Goal: Task Accomplishment & Management: Manage account settings

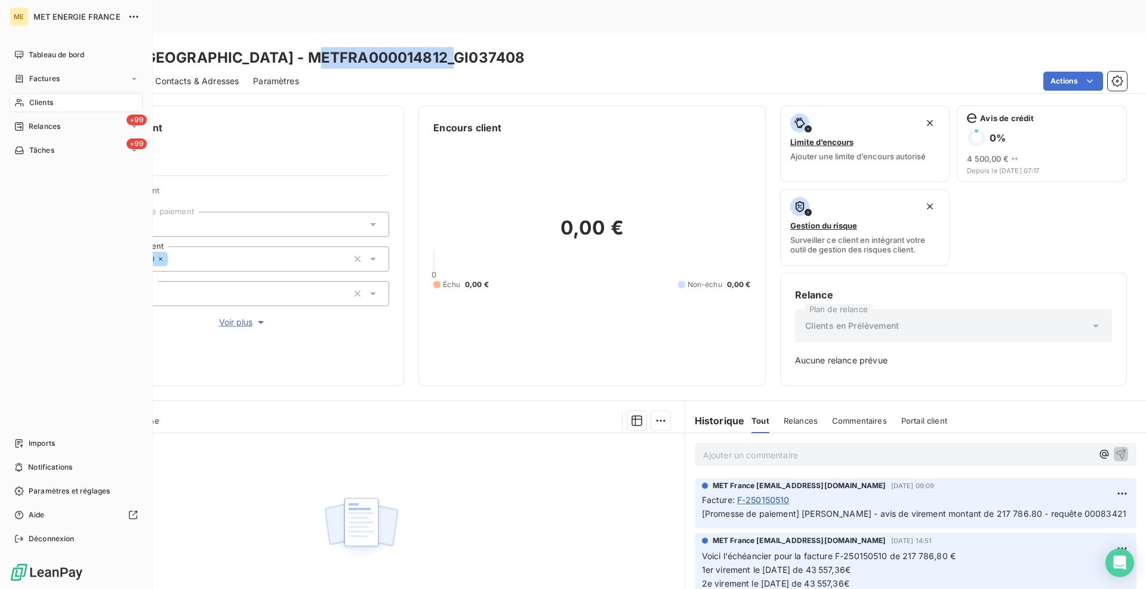
click at [20, 81] on icon at bounding box center [19, 79] width 10 height 10
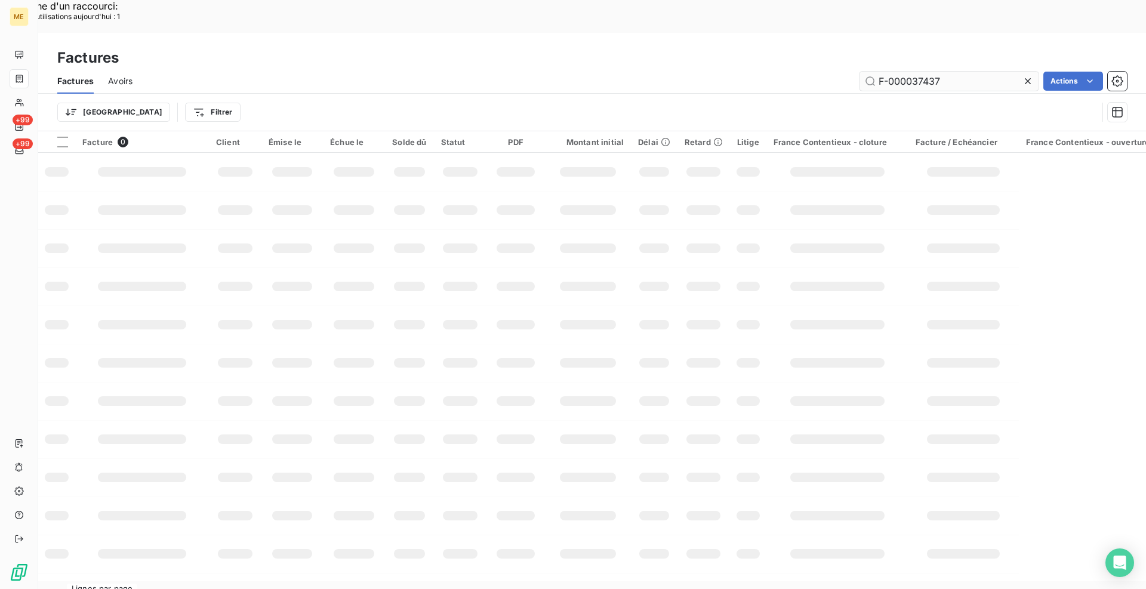
drag, startPoint x: 958, startPoint y: 48, endPoint x: 890, endPoint y: 50, distance: 68.6
click at [890, 72] on input "F-000037437" at bounding box center [948, 81] width 179 height 19
click at [888, 72] on input "F-158956" at bounding box center [948, 81] width 179 height 19
type input "F-250158956"
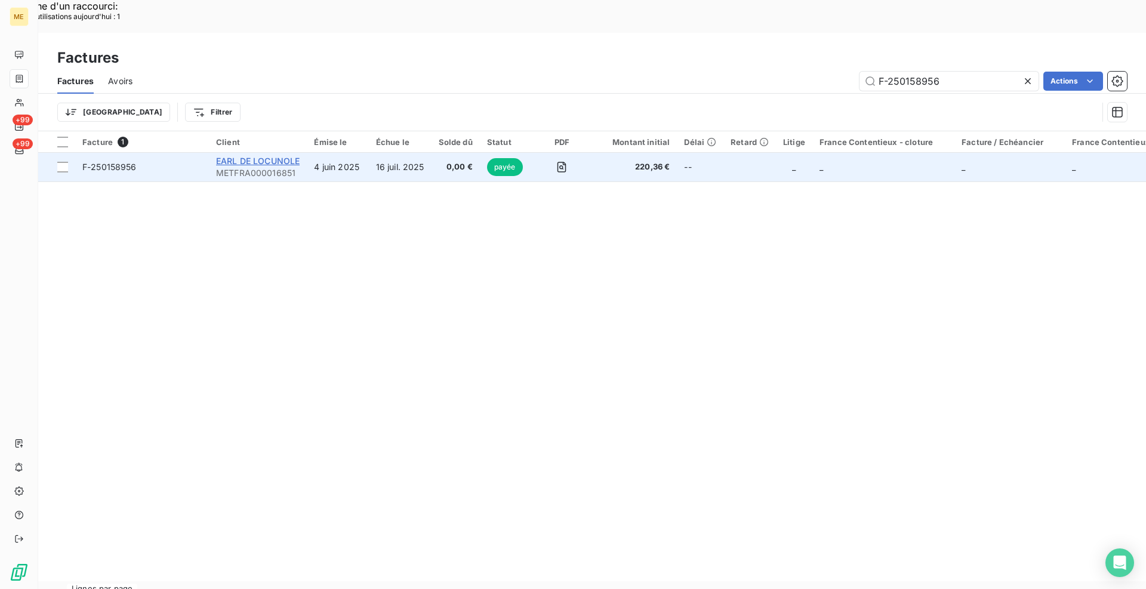
click at [296, 156] on span "EARL DE LOCUNOLE" at bounding box center [258, 161] width 84 height 10
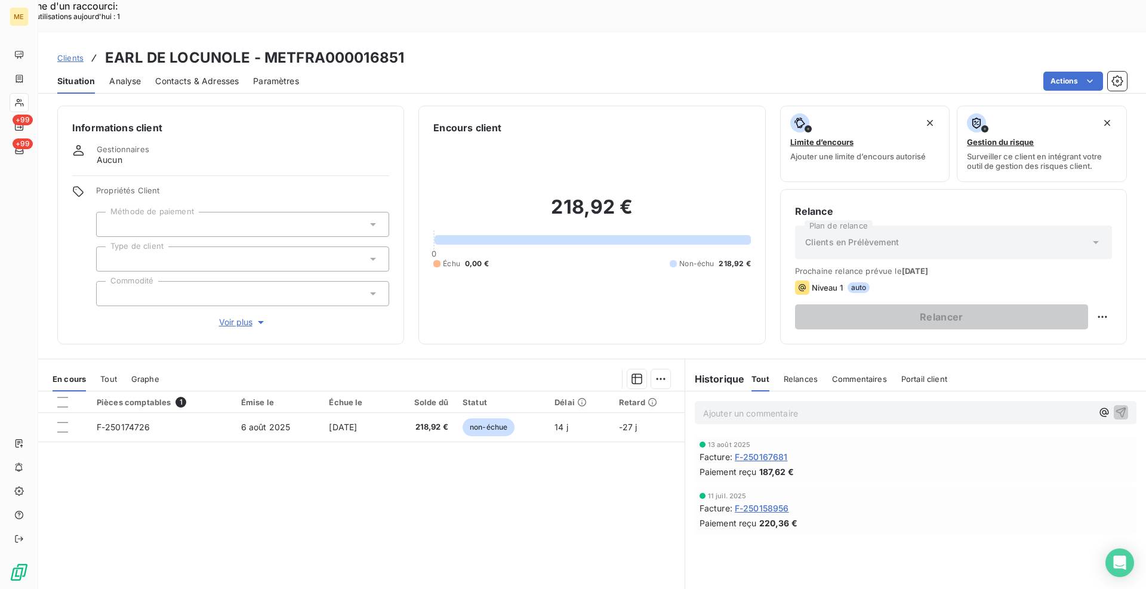
click at [113, 374] on span "Tout" at bounding box center [108, 379] width 17 height 10
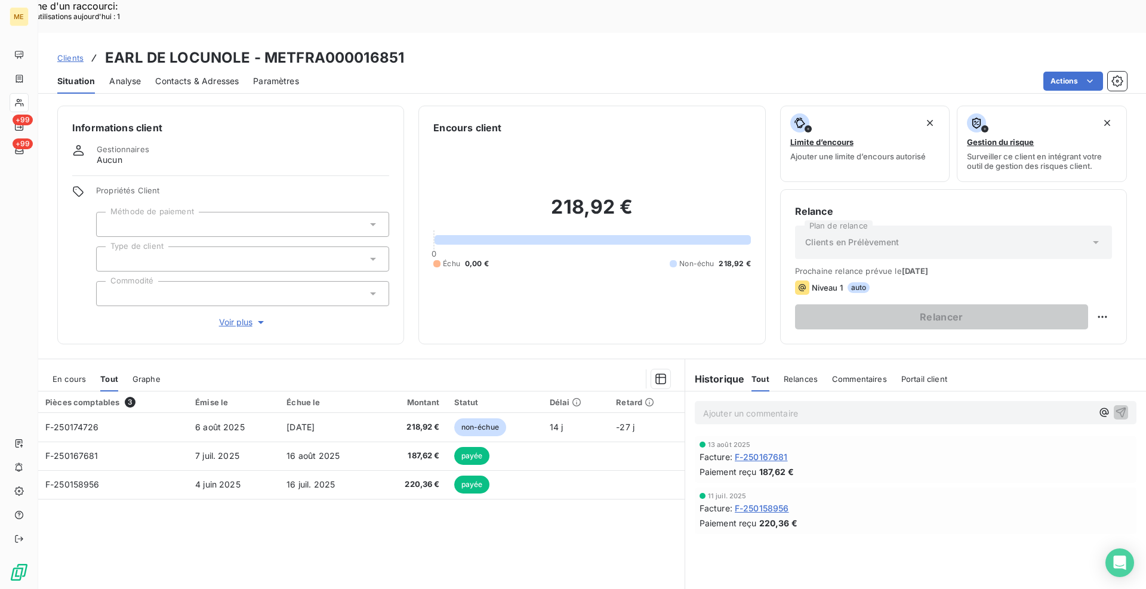
click at [82, 374] on span "En cours" at bounding box center [69, 379] width 33 height 10
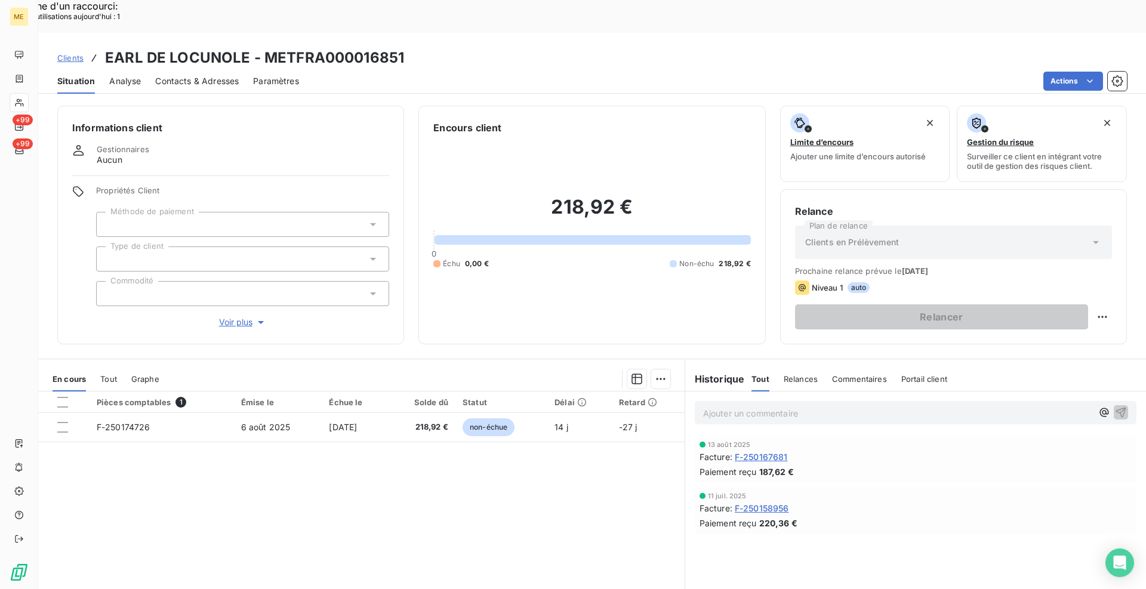
click at [186, 321] on div "Informations client Gestionnaires Aucun Propriétés Client Méthode de paiement T…" at bounding box center [591, 359] width 1107 height 523
click at [64, 53] on span "Clients" at bounding box center [70, 58] width 26 height 10
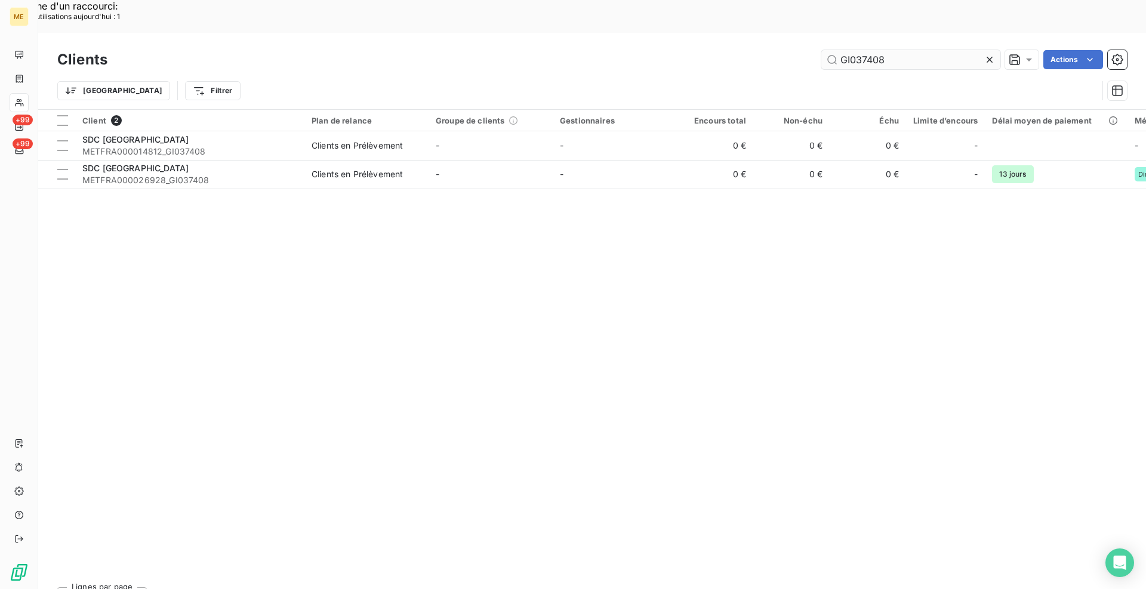
click at [882, 50] on input "GI037408" at bounding box center [910, 59] width 179 height 19
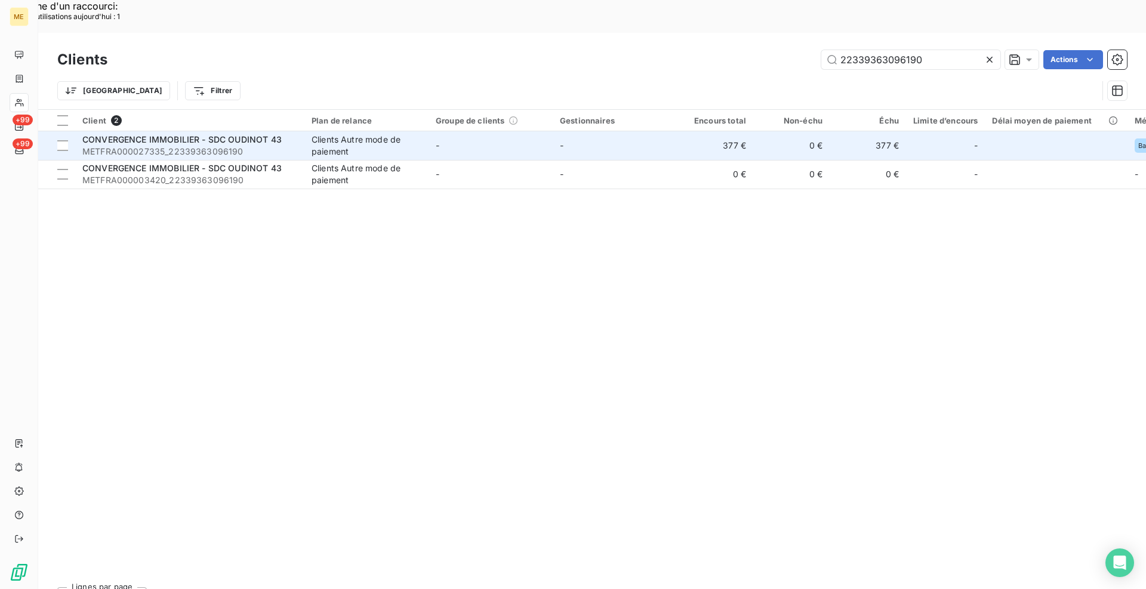
type input "22339363096190"
click at [266, 146] on span "METFRA000027335_22339363096190" at bounding box center [189, 152] width 215 height 12
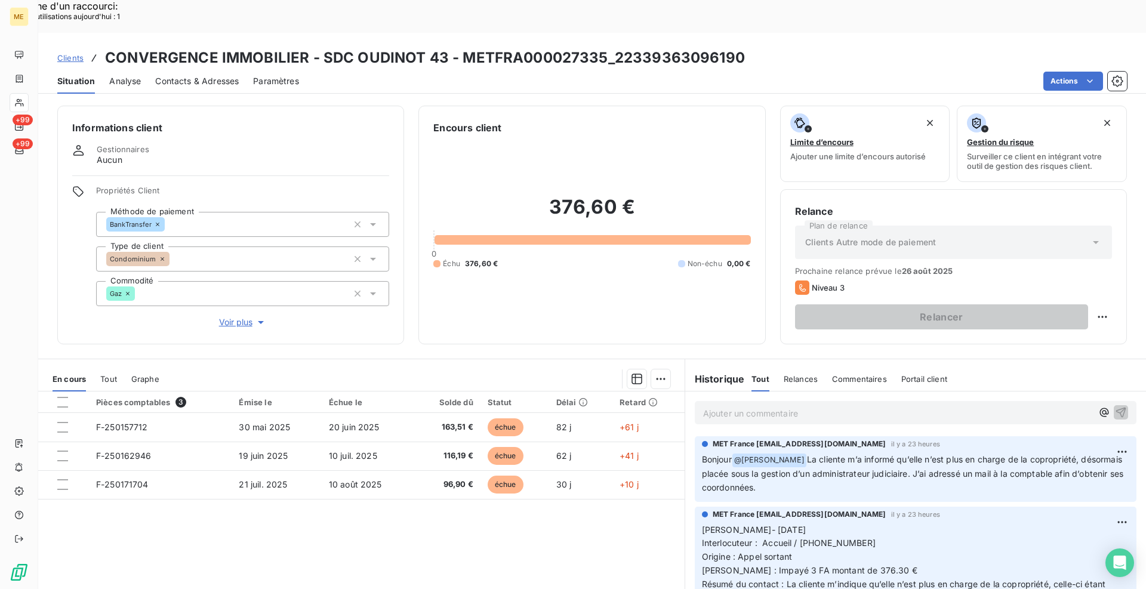
click at [572, 505] on div "Pièces comptables 3 Émise le Échue le Solde dû Statut Délai Retard F-250157712 …" at bounding box center [361, 506] width 646 height 230
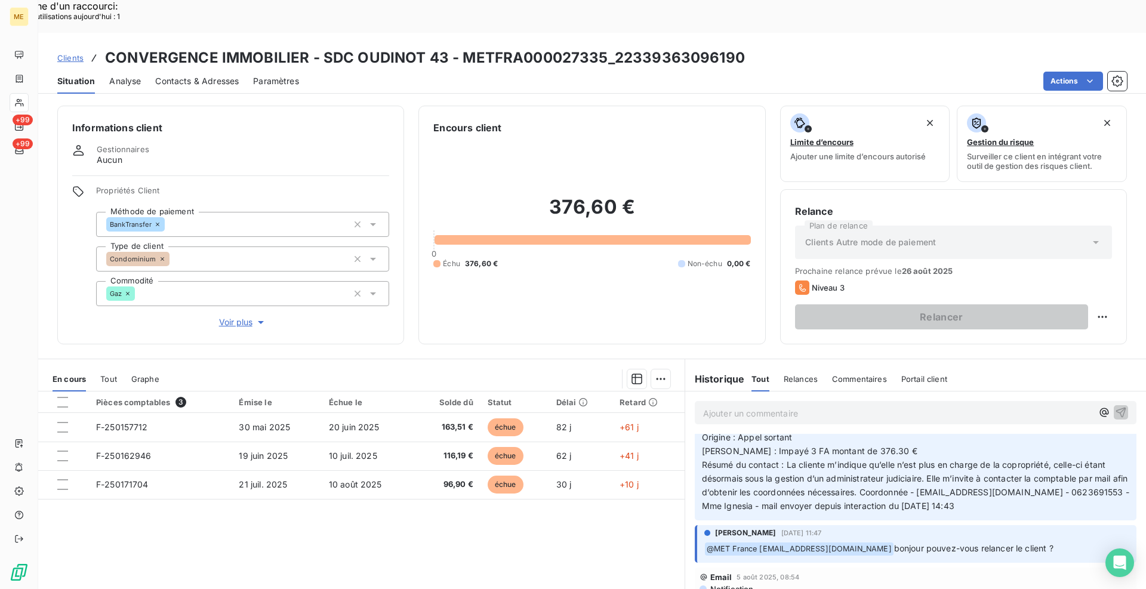
scroll to position [60, 0]
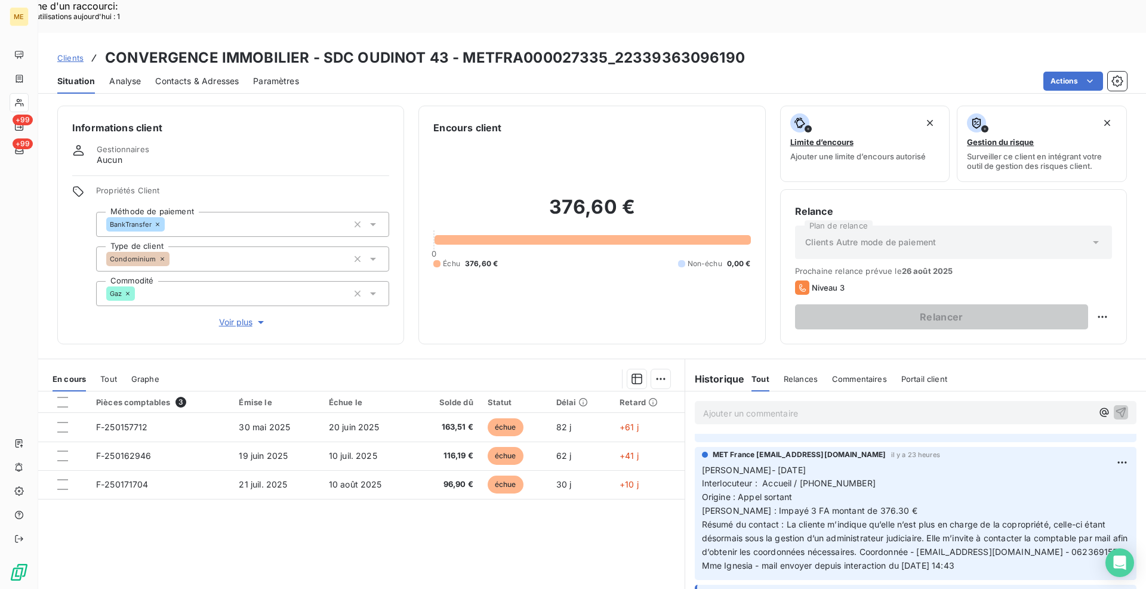
click at [68, 53] on span "Clients" at bounding box center [70, 58] width 26 height 10
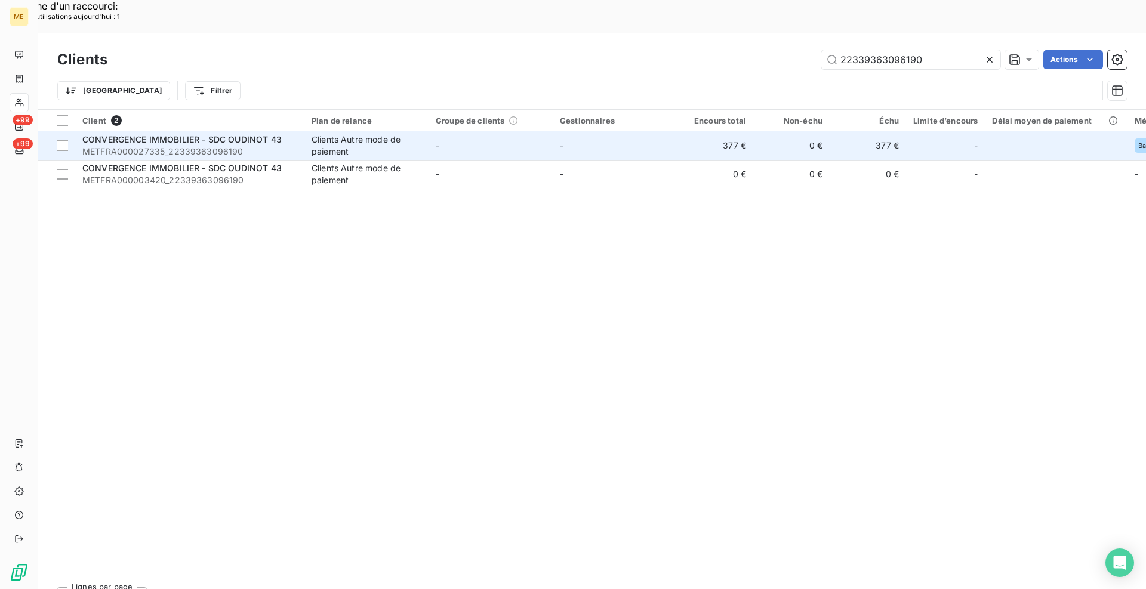
click at [100, 146] on span "METFRA000027335_22339363096190" at bounding box center [189, 152] width 215 height 12
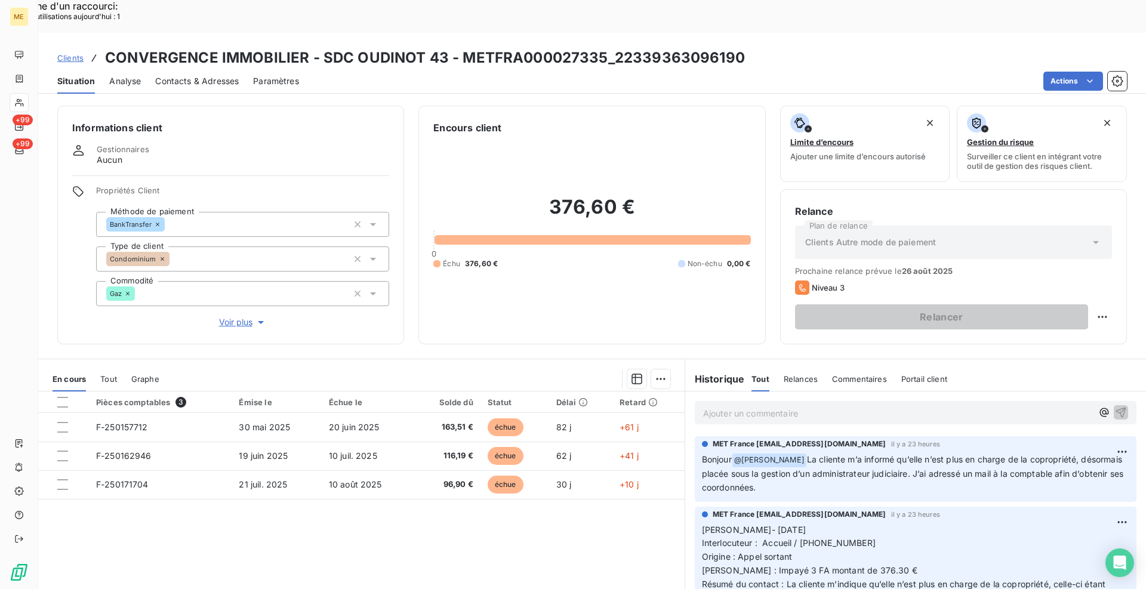
click at [80, 53] on span "Clients" at bounding box center [70, 58] width 26 height 10
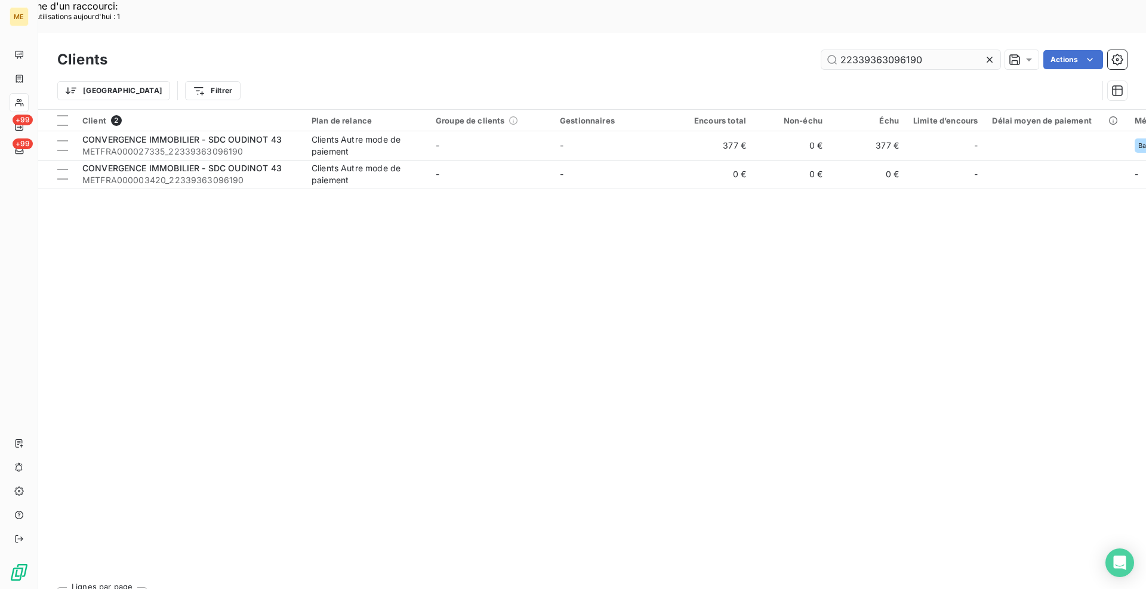
click at [883, 50] on input "22339363096190" at bounding box center [910, 59] width 179 height 19
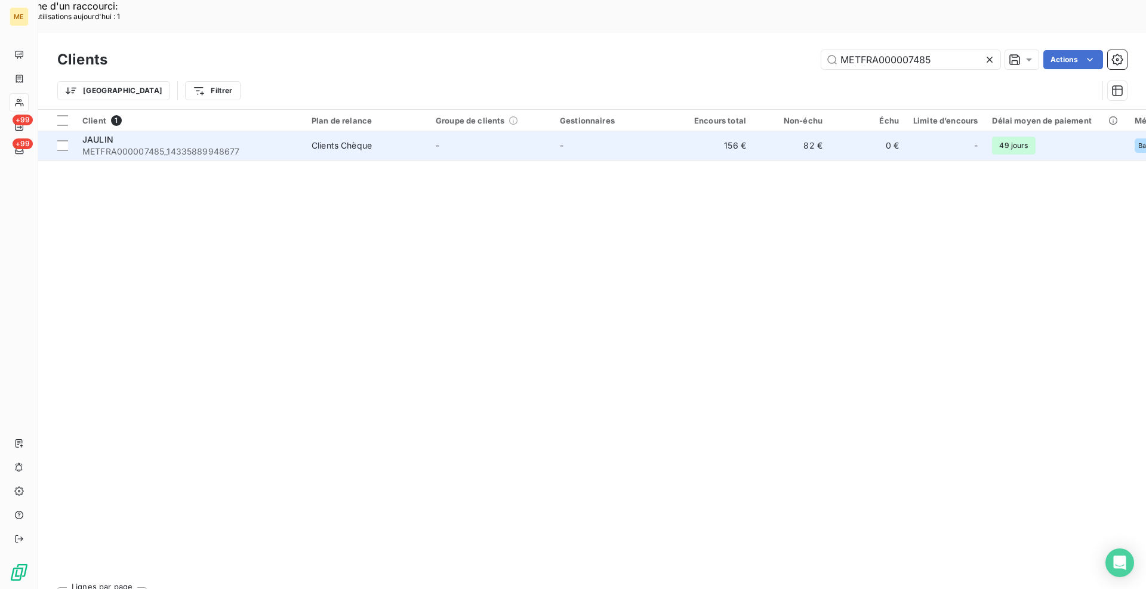
type input "METFRA000007485"
click at [185, 146] on span "METFRA000007485_14335889948677" at bounding box center [189, 152] width 215 height 12
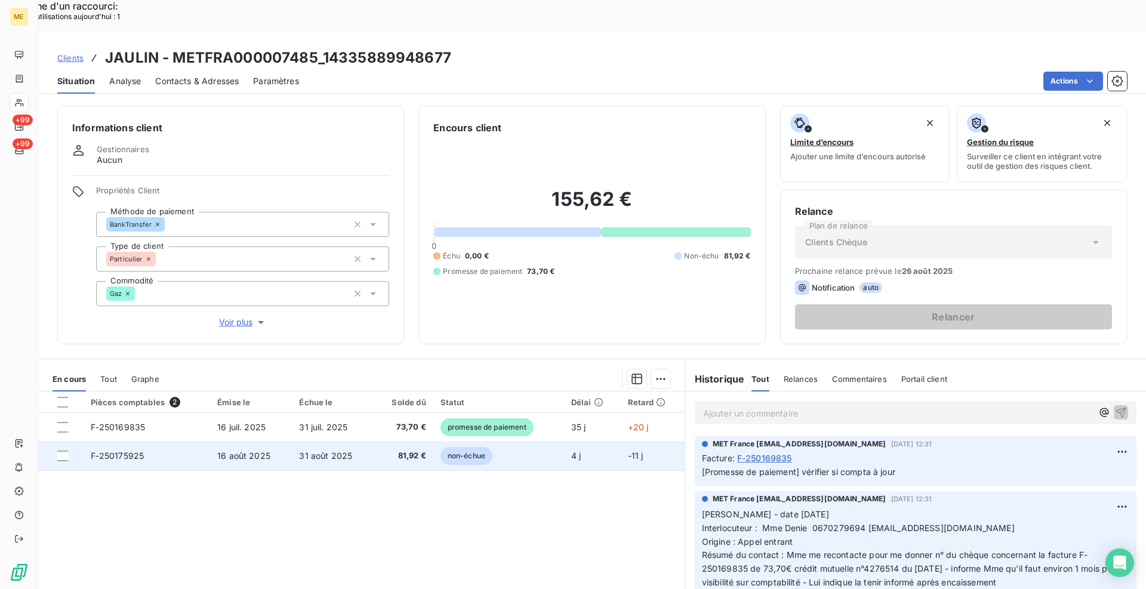
click at [125, 451] on span "F-250175925" at bounding box center [118, 456] width 54 height 10
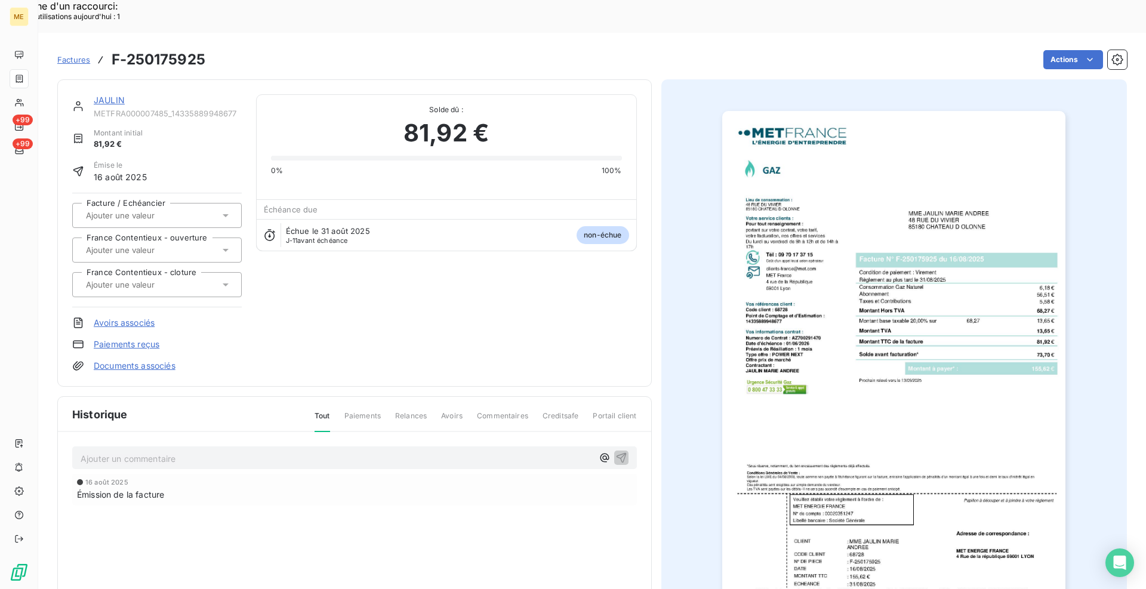
click at [948, 285] on img "button" at bounding box center [893, 354] width 343 height 486
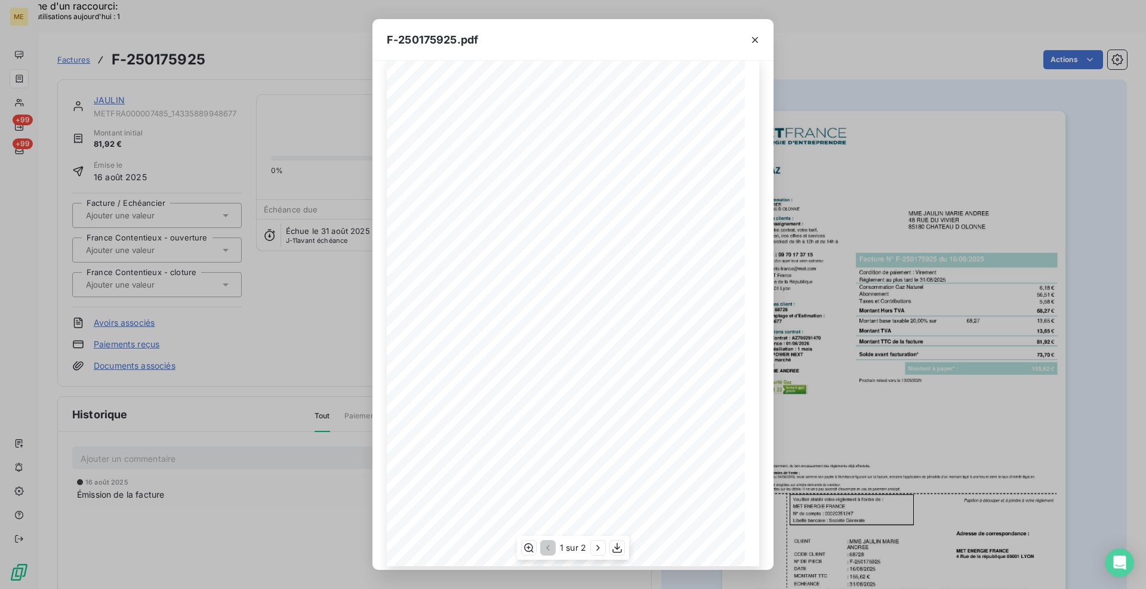
scroll to position [26, 0]
click at [532, 550] on icon "button" at bounding box center [529, 547] width 10 height 9
click at [603, 546] on icon "button" at bounding box center [598, 548] width 12 height 12
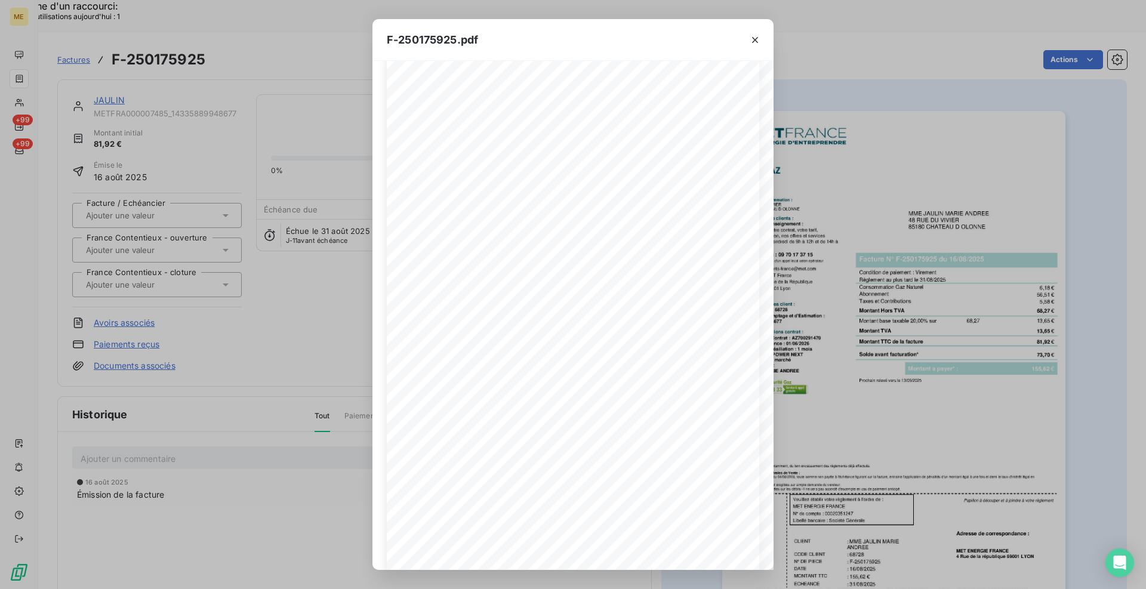
drag, startPoint x: 755, startPoint y: 44, endPoint x: 325, endPoint y: 134, distance: 439.5
click at [754, 44] on icon "button" at bounding box center [755, 40] width 12 height 12
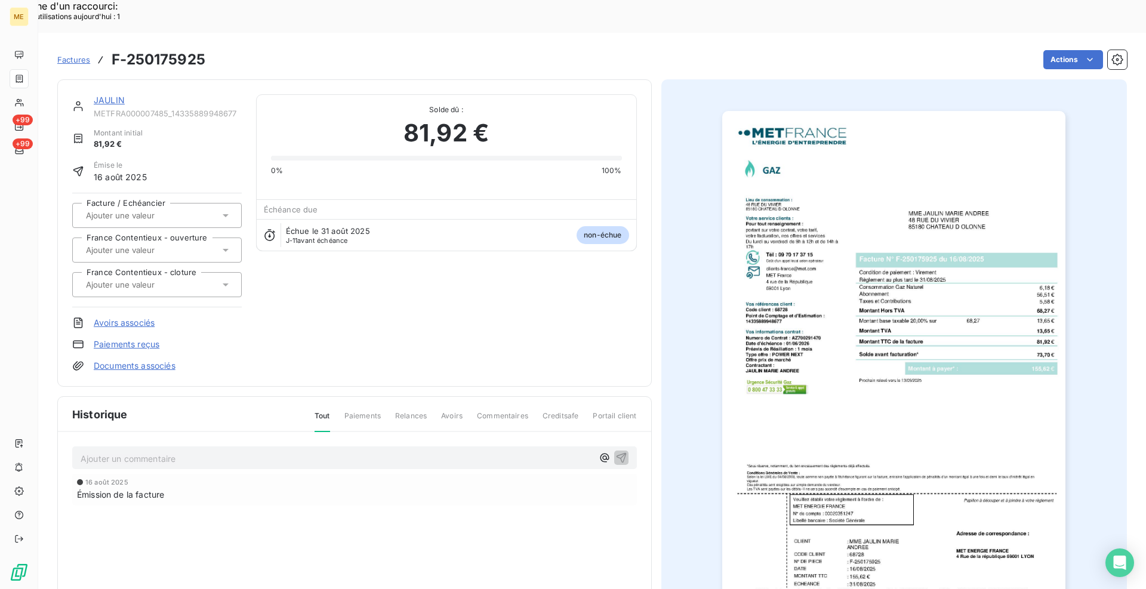
click at [111, 95] on link "JAULIN" at bounding box center [109, 100] width 31 height 10
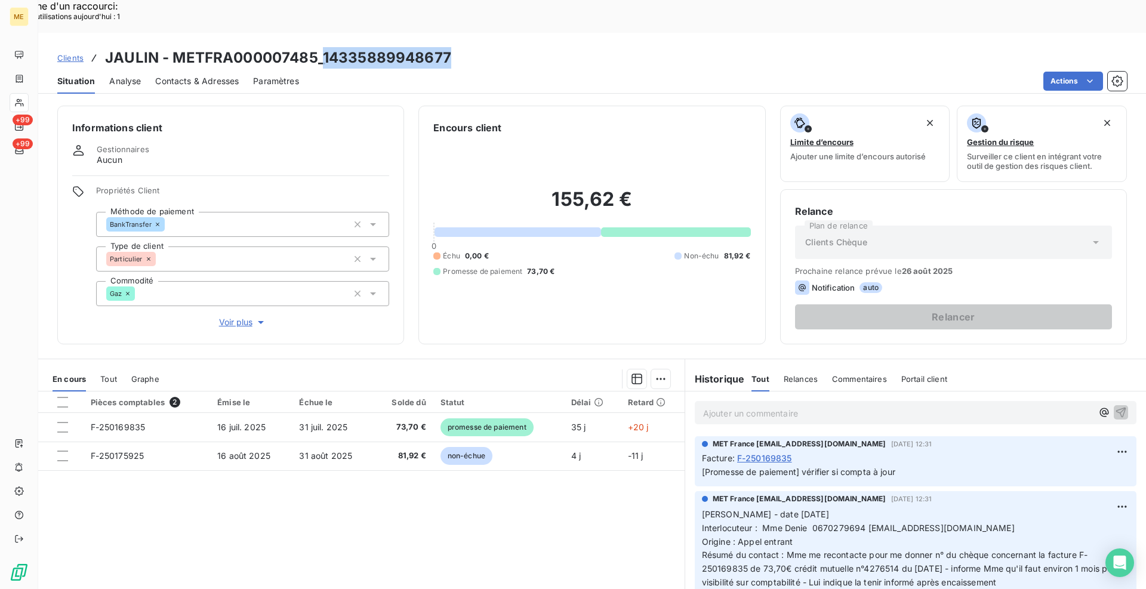
drag, startPoint x: 444, startPoint y: 27, endPoint x: 324, endPoint y: 27, distance: 119.9
click at [324, 47] on div "Clients JAULIN - METFRA000007485_14335889948677" at bounding box center [591, 57] width 1107 height 21
copy h3 "14335889948677"
drag, startPoint x: 615, startPoint y: 521, endPoint x: 607, endPoint y: 517, distance: 8.8
click at [615, 521] on div "Pièces comptables 2 Émise le Échue le Solde dû Statut Délai Retard F-250169835 …" at bounding box center [361, 506] width 646 height 230
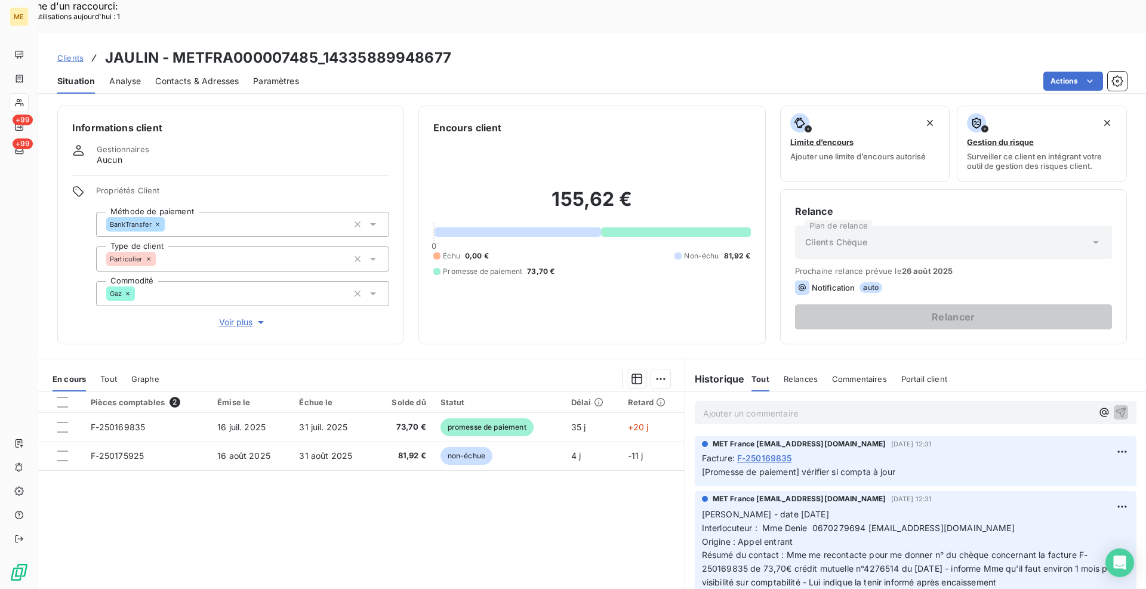
click at [72, 53] on span "Clients" at bounding box center [70, 58] width 26 height 10
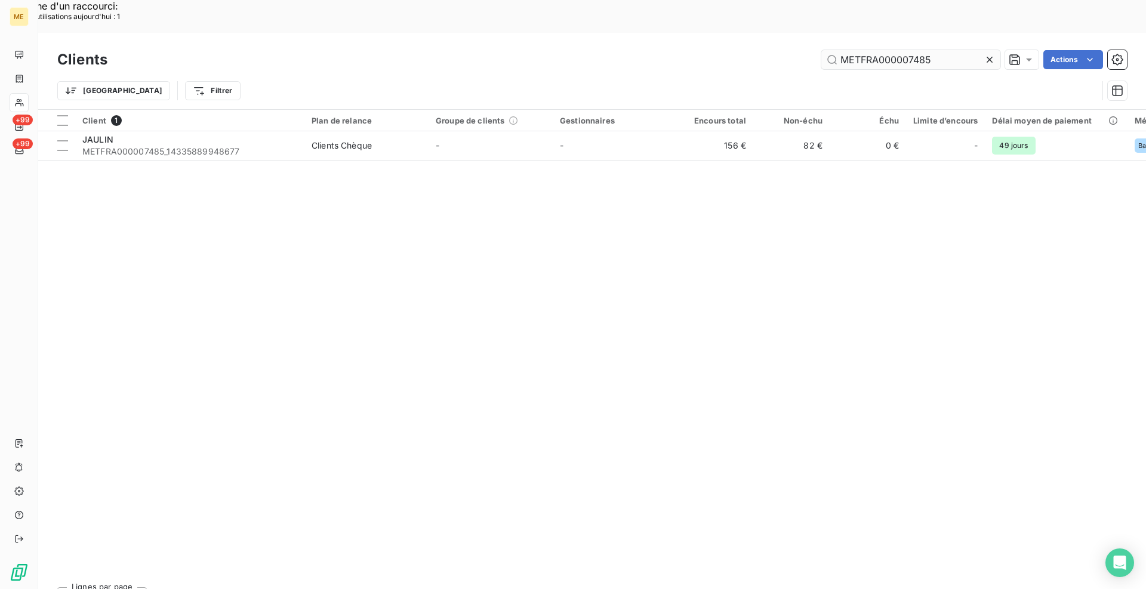
click at [865, 50] on input "METFRA000007485" at bounding box center [910, 59] width 179 height 19
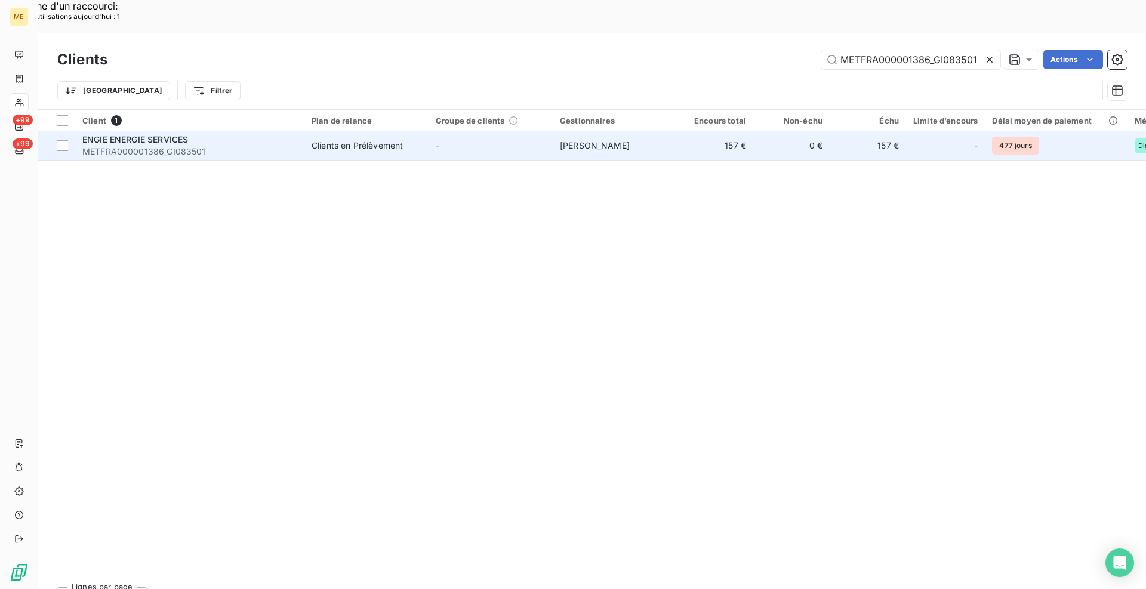
type input "METFRA000001386_GI083501"
click at [322, 140] on div "Clients en Prélèvement" at bounding box center [356, 146] width 91 height 12
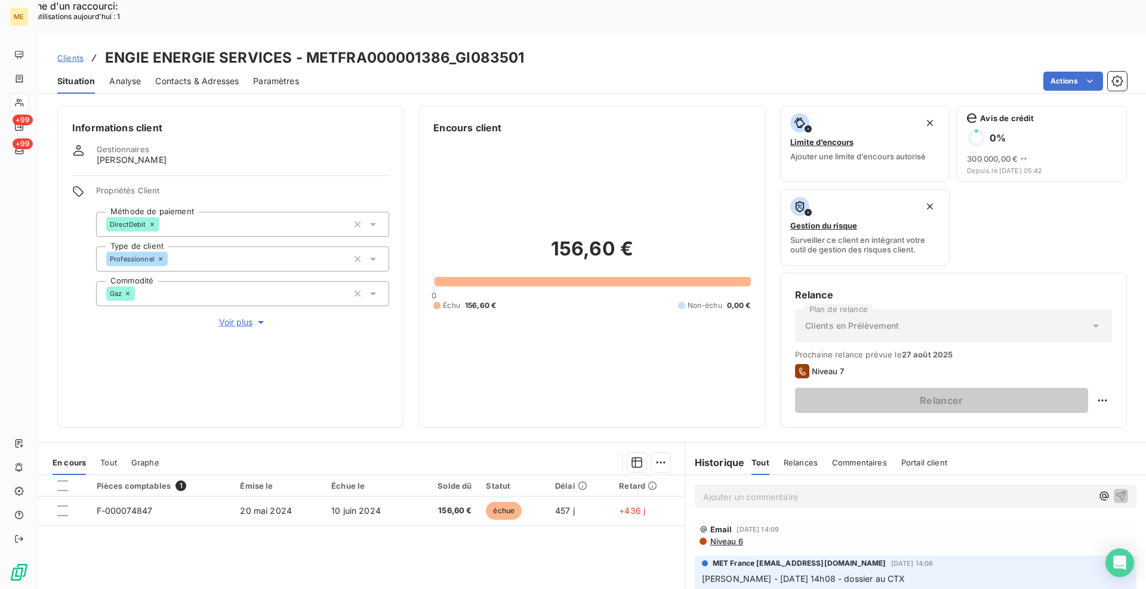
click at [405, 386] on div "Informations client Gestionnaires [PERSON_NAME] Propriétés Client Méthode de pa…" at bounding box center [591, 267] width 1107 height 322
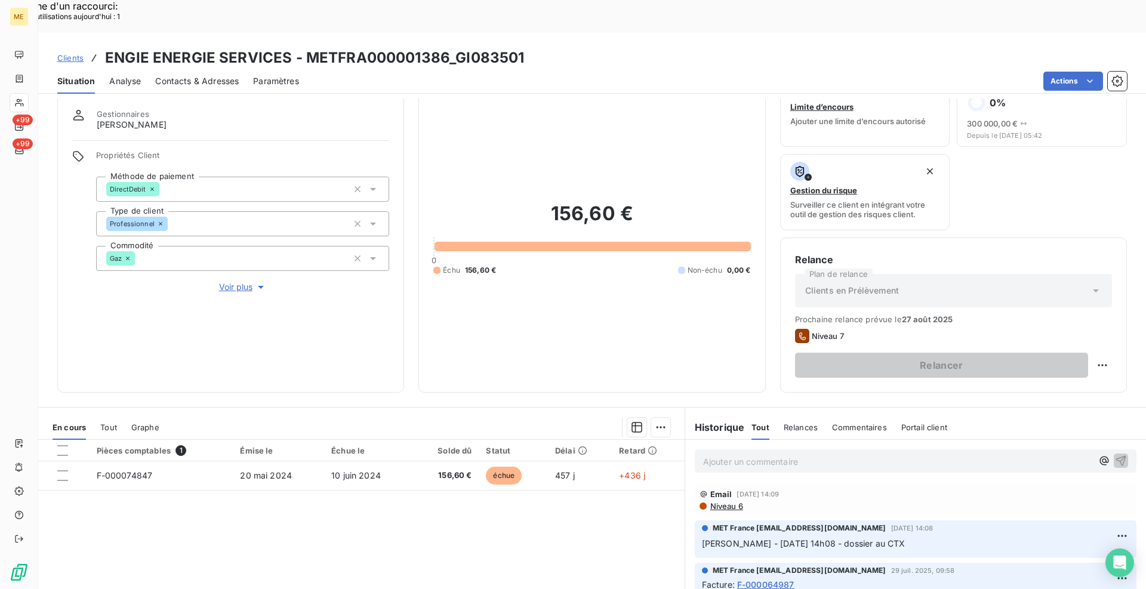
scroll to position [60, 0]
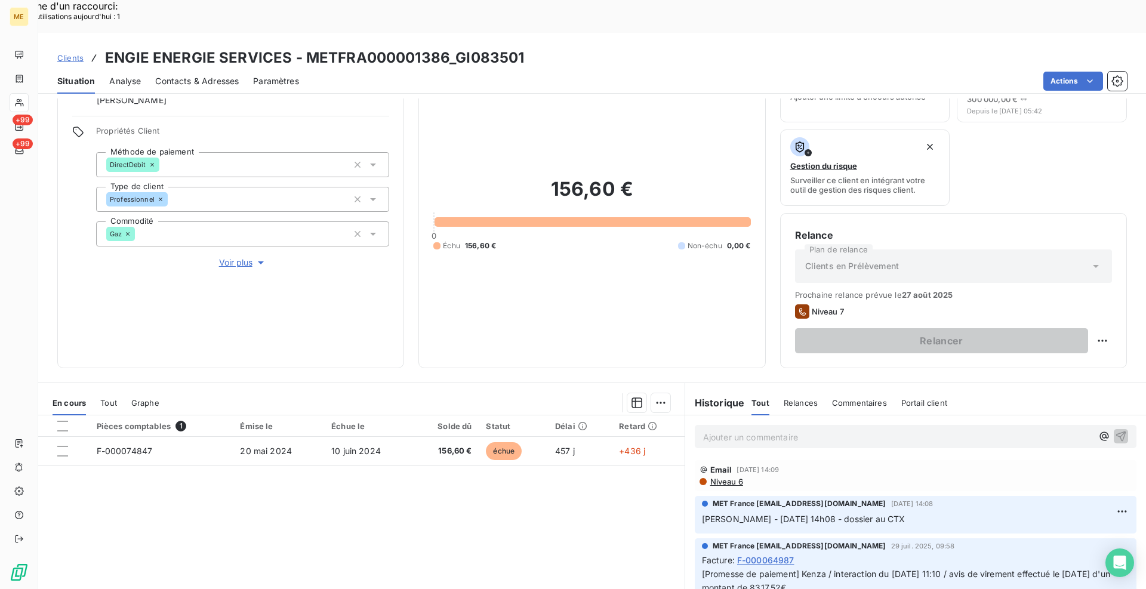
drag, startPoint x: 109, startPoint y: 361, endPoint x: 100, endPoint y: 366, distance: 10.4
click at [109, 390] on div "Tout" at bounding box center [108, 402] width 17 height 25
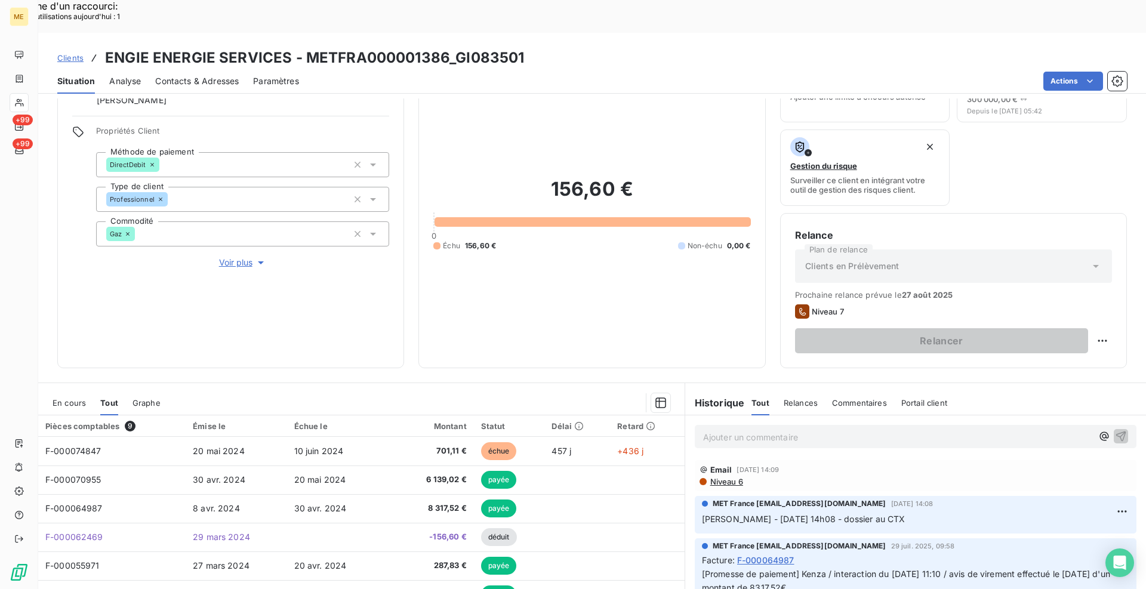
click at [58, 398] on span "En cours" at bounding box center [69, 403] width 33 height 10
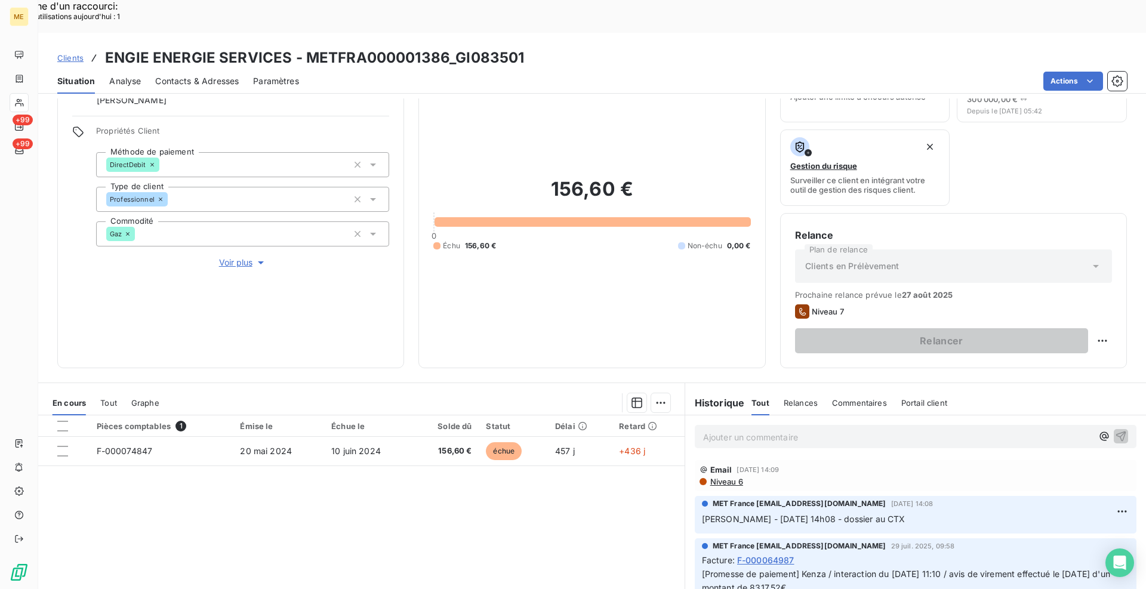
click at [309, 505] on div "Pièces comptables 1 Émise le Échue le Solde dû Statut Délai Retard F-000074847 …" at bounding box center [361, 530] width 646 height 230
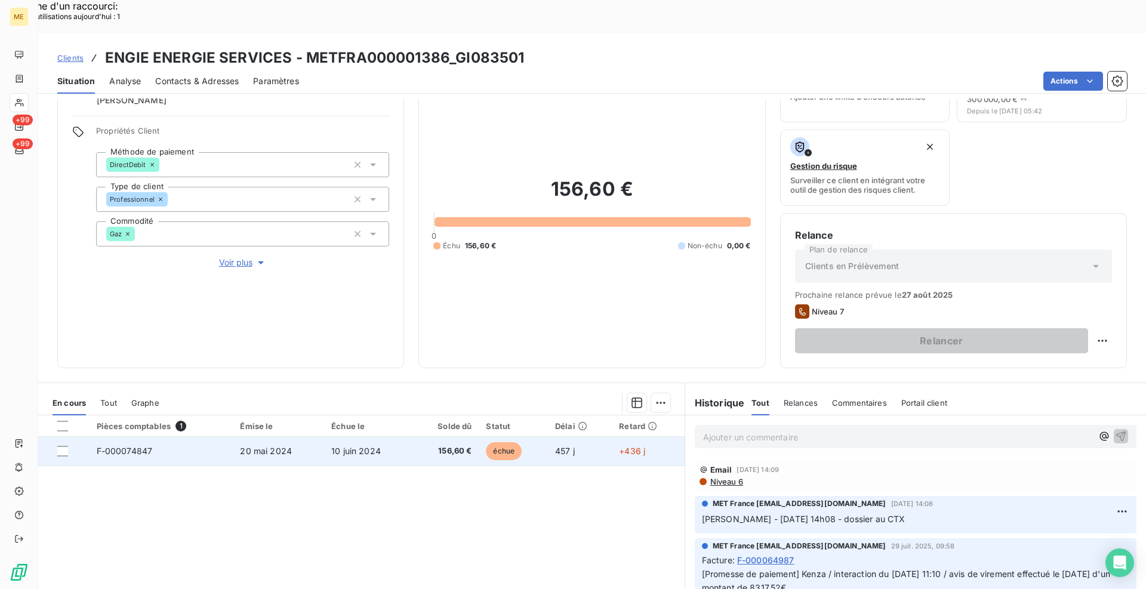
click at [152, 437] on td "F-000074847" at bounding box center [162, 451] width 144 height 29
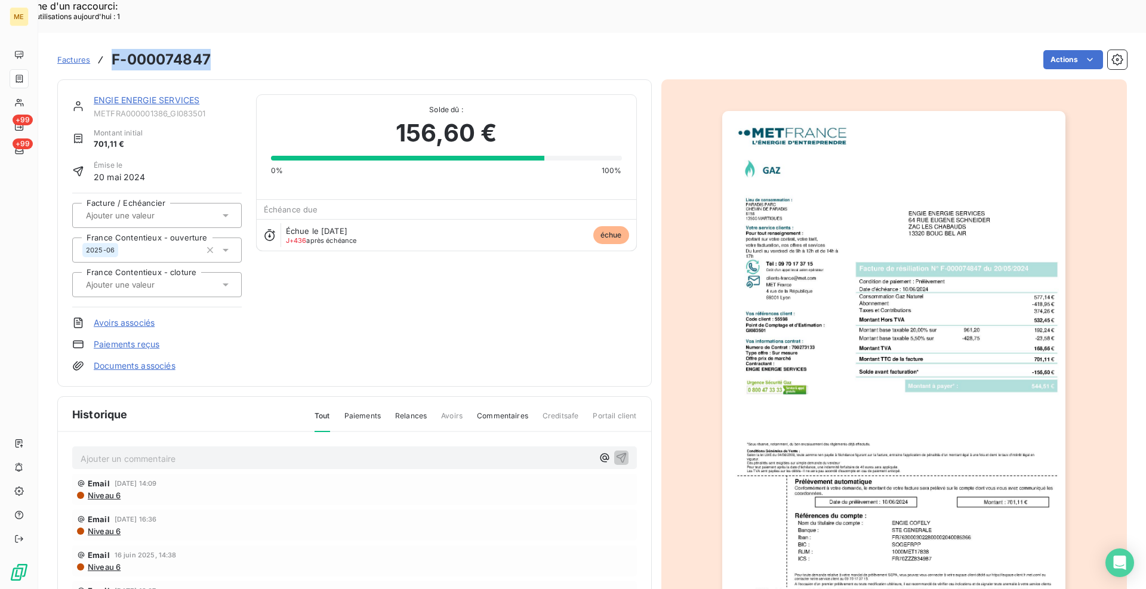
drag, startPoint x: 213, startPoint y: 22, endPoint x: 115, endPoint y: 25, distance: 98.5
click at [115, 47] on div "Factures F-000074847 Actions" at bounding box center [591, 59] width 1069 height 25
copy h3 "F-000074847"
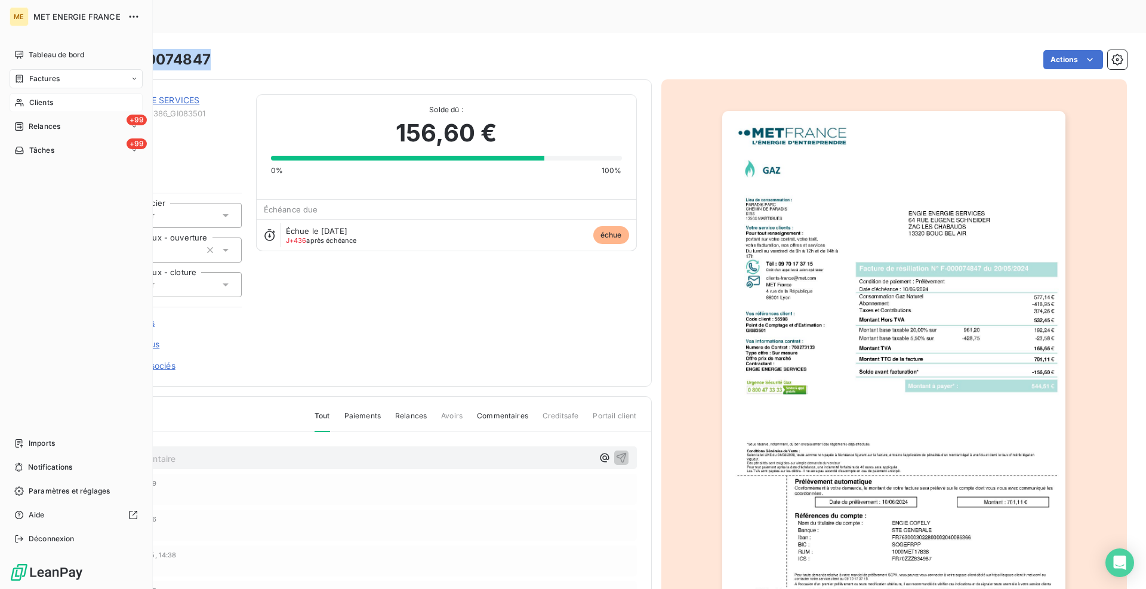
click at [35, 105] on span "Clients" at bounding box center [41, 102] width 24 height 11
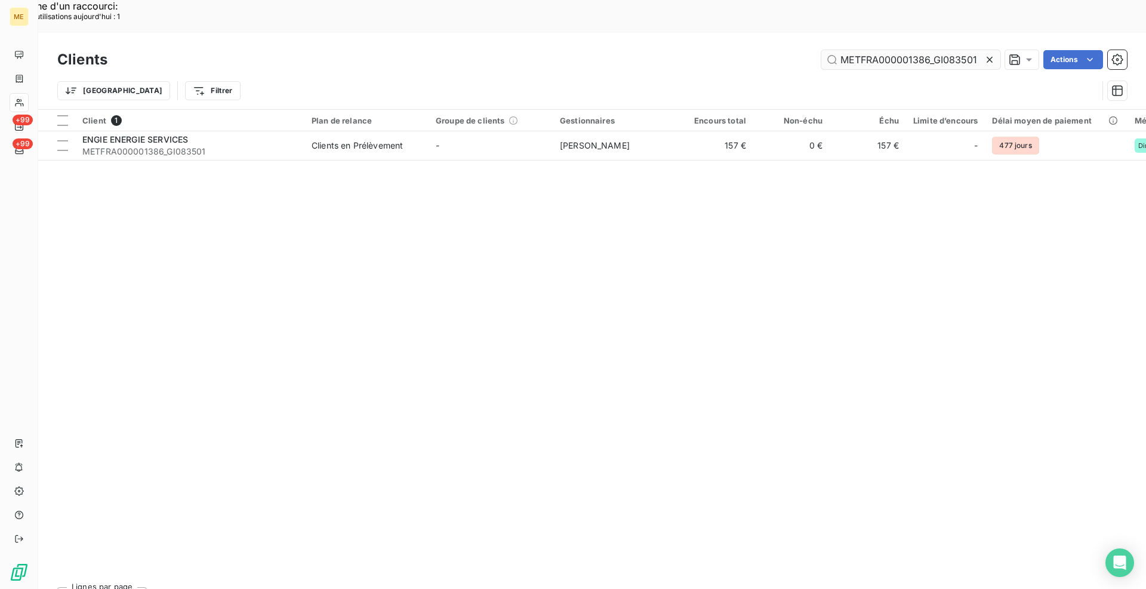
click at [947, 50] on input "METFRA000001386_GI083501" at bounding box center [910, 59] width 179 height 19
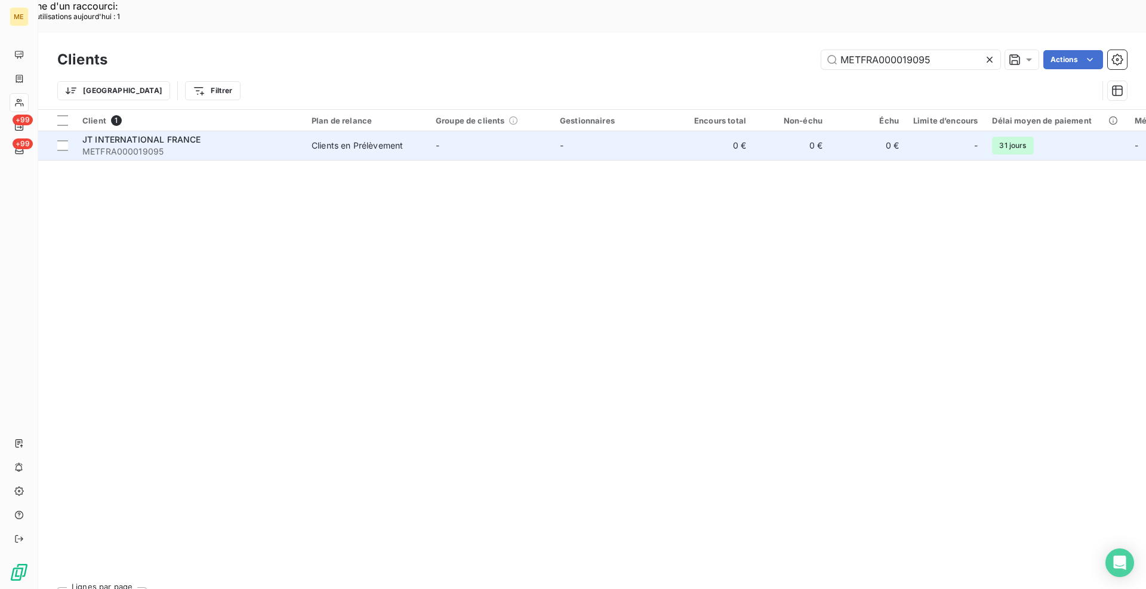
type input "METFRA000019095"
click at [291, 146] on span "METFRA000019095" at bounding box center [189, 152] width 215 height 12
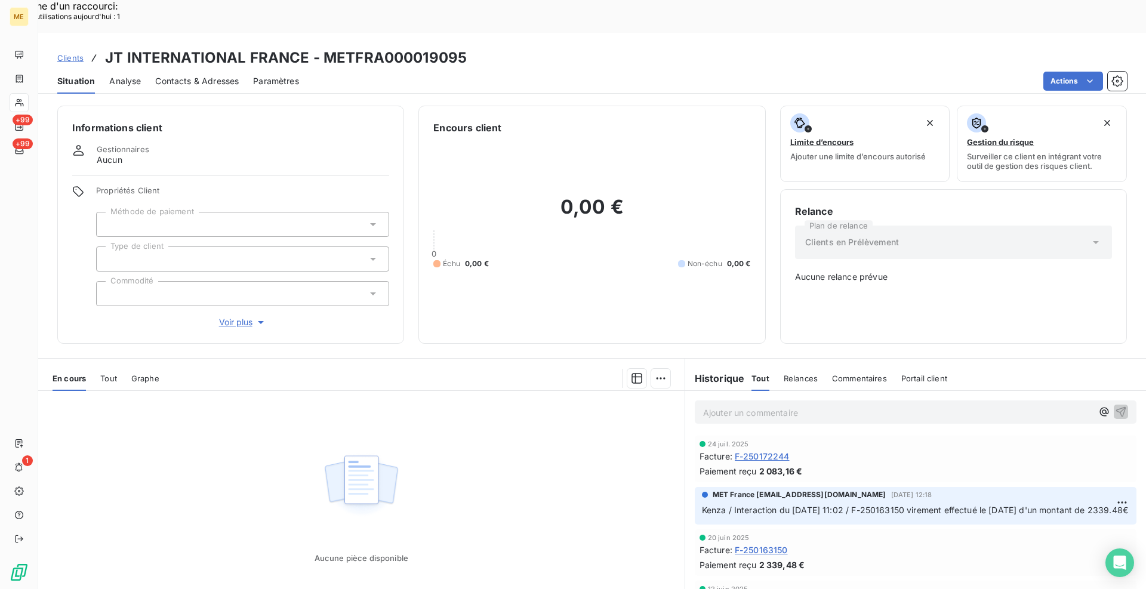
click at [73, 53] on span "Clients" at bounding box center [70, 58] width 26 height 10
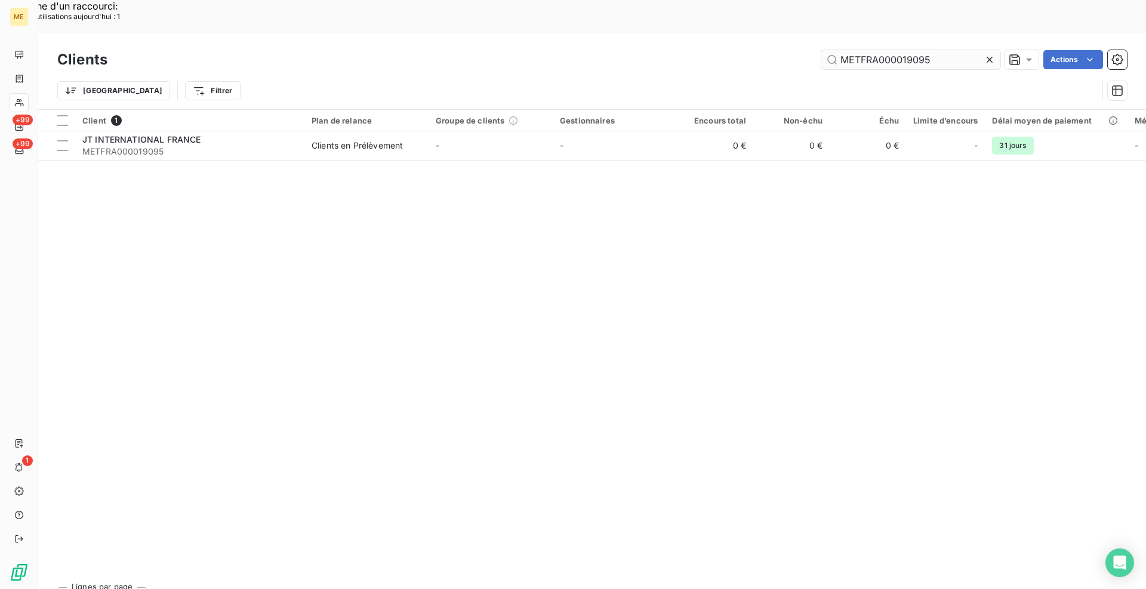
click at [887, 50] on input "METFRA000019095" at bounding box center [910, 59] width 179 height 19
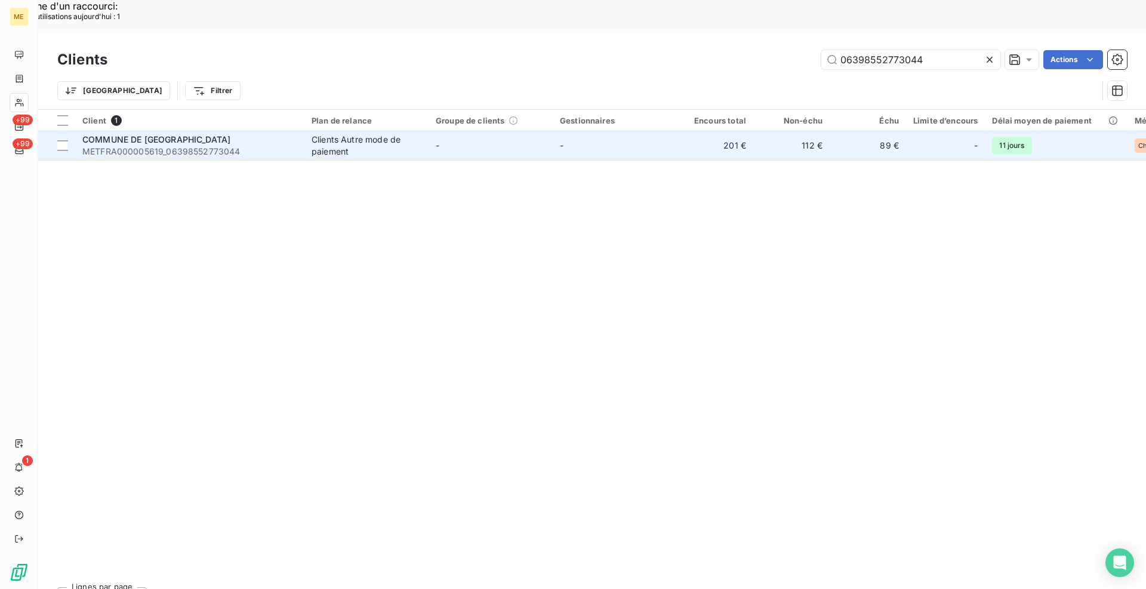
type input "06398552773044"
click at [266, 134] on div "COMMUNE DE [GEOGRAPHIC_DATA]" at bounding box center [189, 140] width 215 height 12
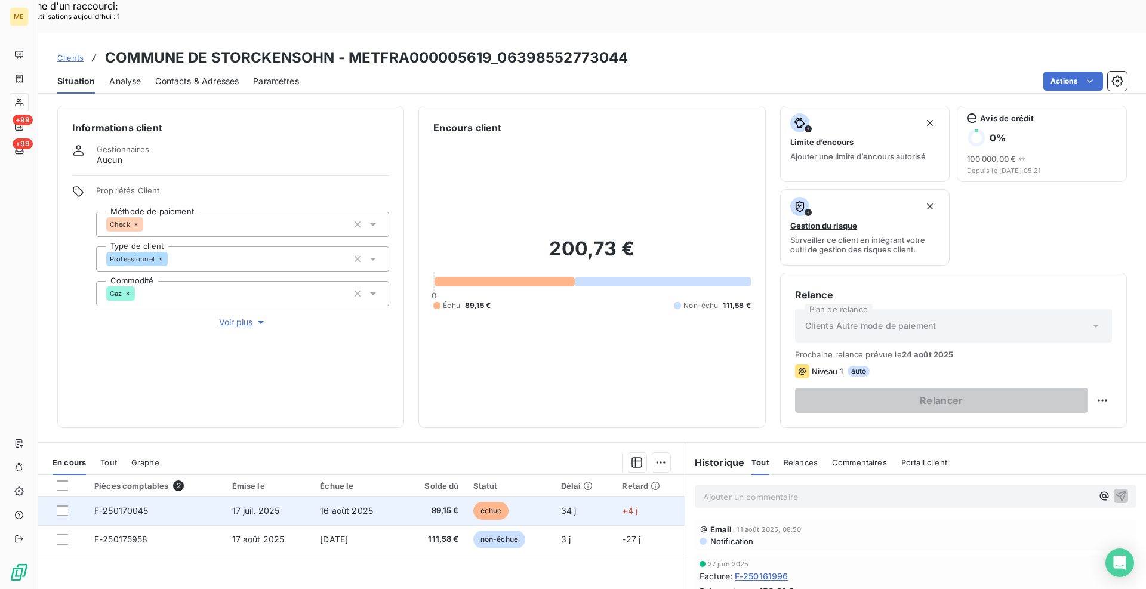
click at [144, 505] on span "F-250170045" at bounding box center [121, 510] width 54 height 10
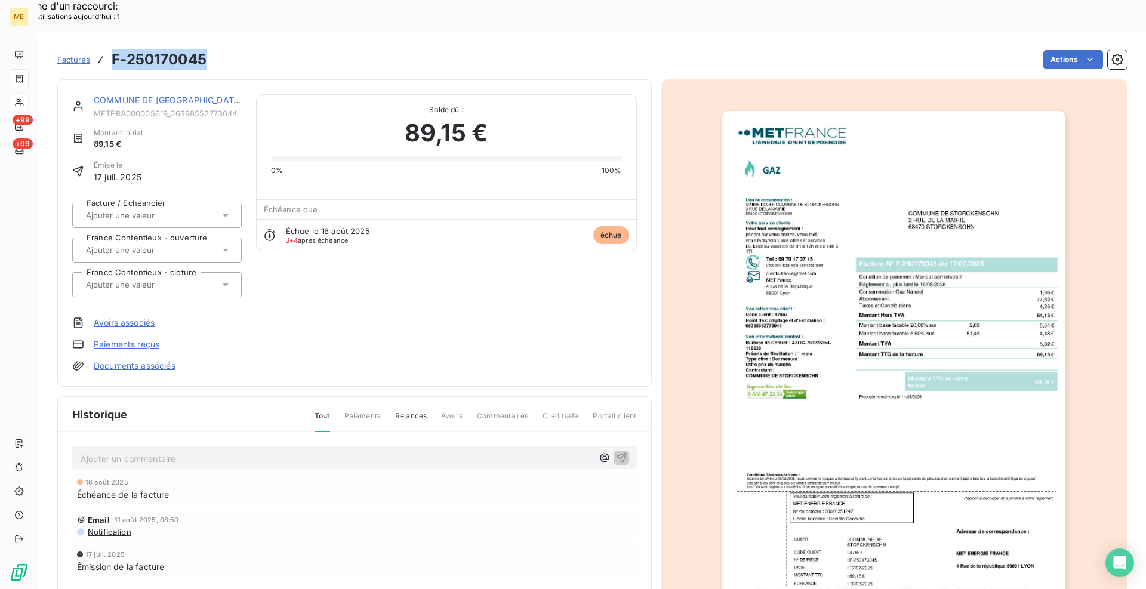
drag, startPoint x: 207, startPoint y: 27, endPoint x: 113, endPoint y: 23, distance: 94.3
click at [113, 47] on div "Factures F-250170045 Actions" at bounding box center [591, 59] width 1069 height 25
copy h3 "F-250170045"
click at [128, 94] on div "COMMUNE DE [GEOGRAPHIC_DATA]" at bounding box center [168, 100] width 148 height 12
click at [128, 95] on link "COMMUNE DE [GEOGRAPHIC_DATA]" at bounding box center [168, 100] width 149 height 10
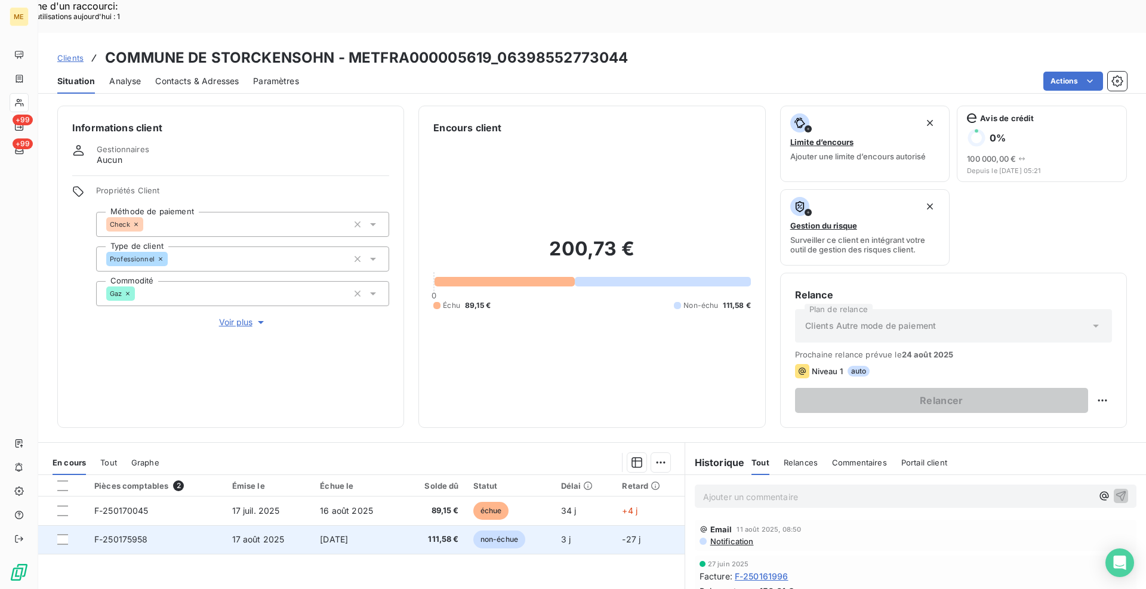
click at [132, 534] on span "F-250175958" at bounding box center [121, 539] width 54 height 10
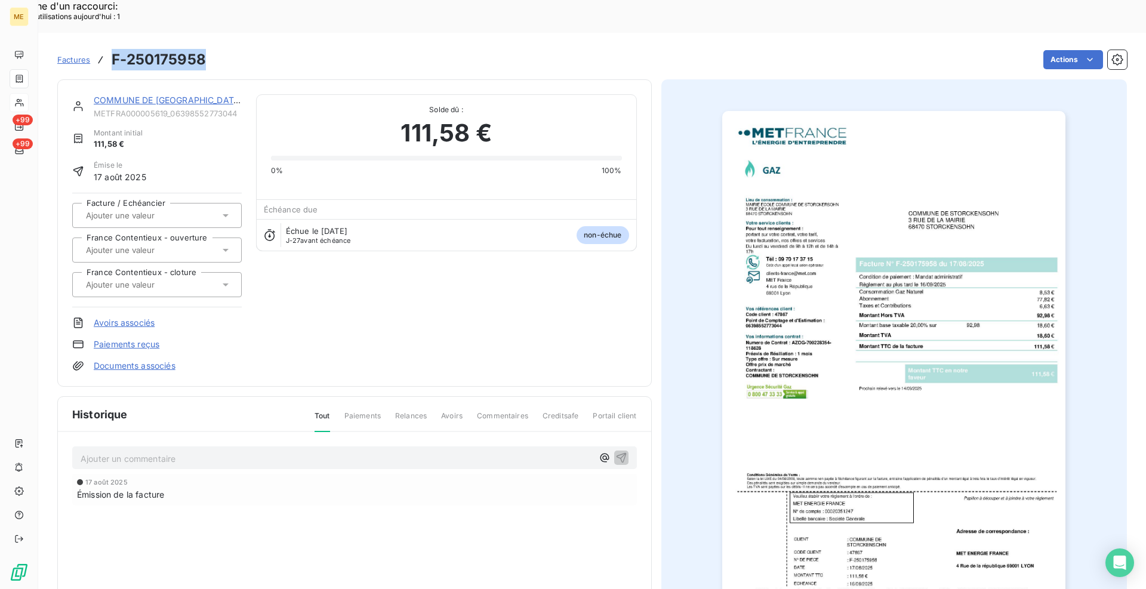
drag, startPoint x: 208, startPoint y: 25, endPoint x: 111, endPoint y: 17, distance: 97.0
click at [111, 47] on div "Factures F-250175958 Actions" at bounding box center [591, 59] width 1069 height 25
copy h3 "F-250175958"
click at [121, 95] on link "COMMUNE DE [GEOGRAPHIC_DATA]" at bounding box center [168, 100] width 149 height 10
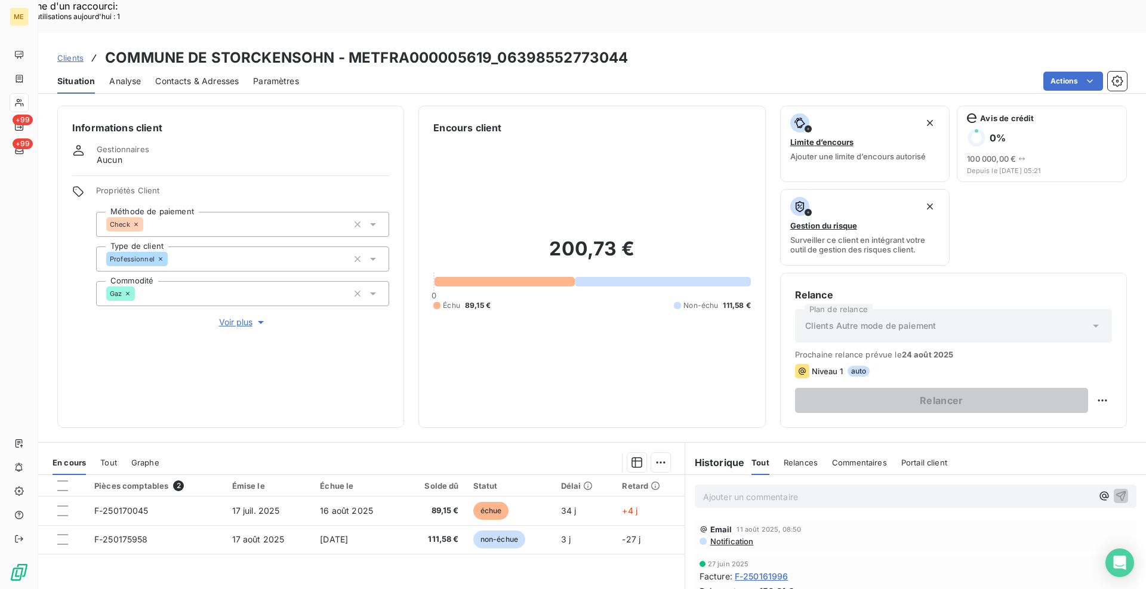
click at [75, 53] on span "Clients" at bounding box center [70, 58] width 26 height 10
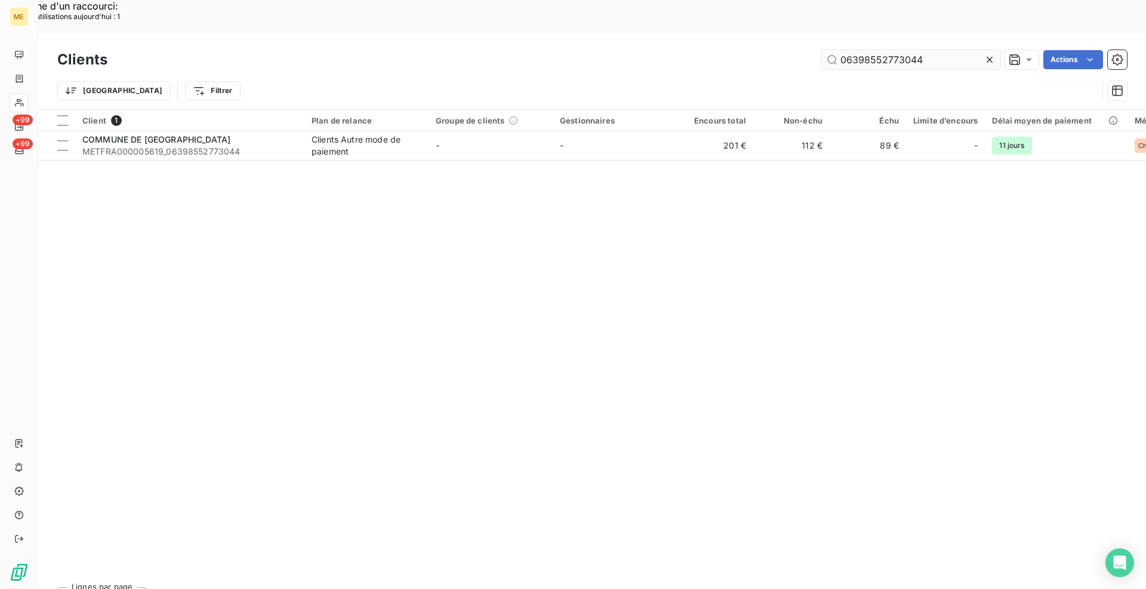
click at [908, 50] on input "06398552773044" at bounding box center [910, 59] width 179 height 19
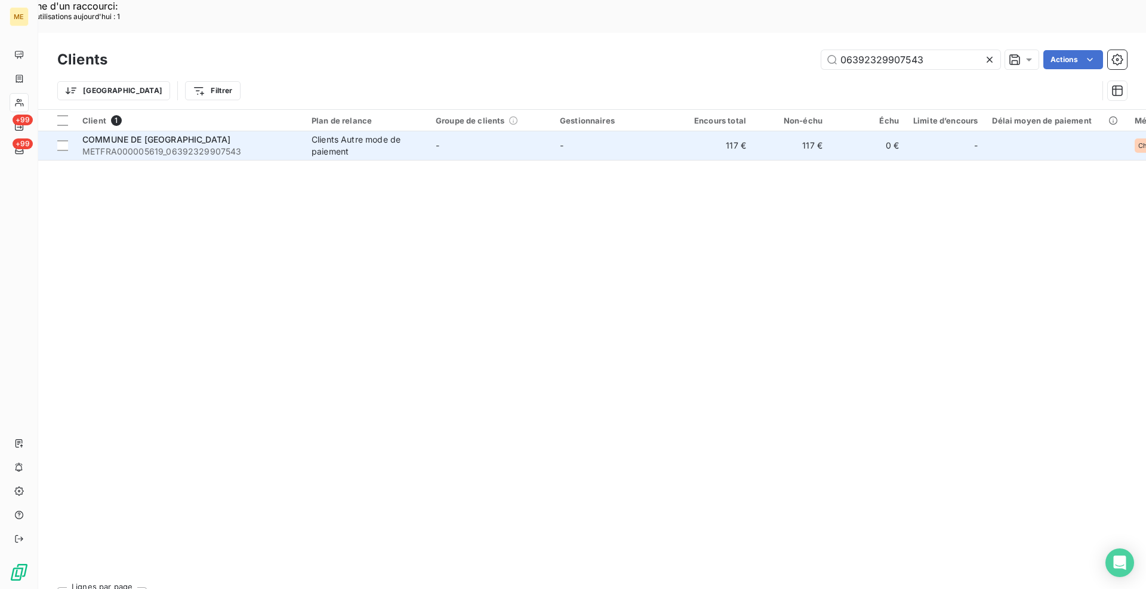
type input "06392329907543"
click at [248, 146] on span "METFRA000005619_06392329907543" at bounding box center [189, 152] width 215 height 12
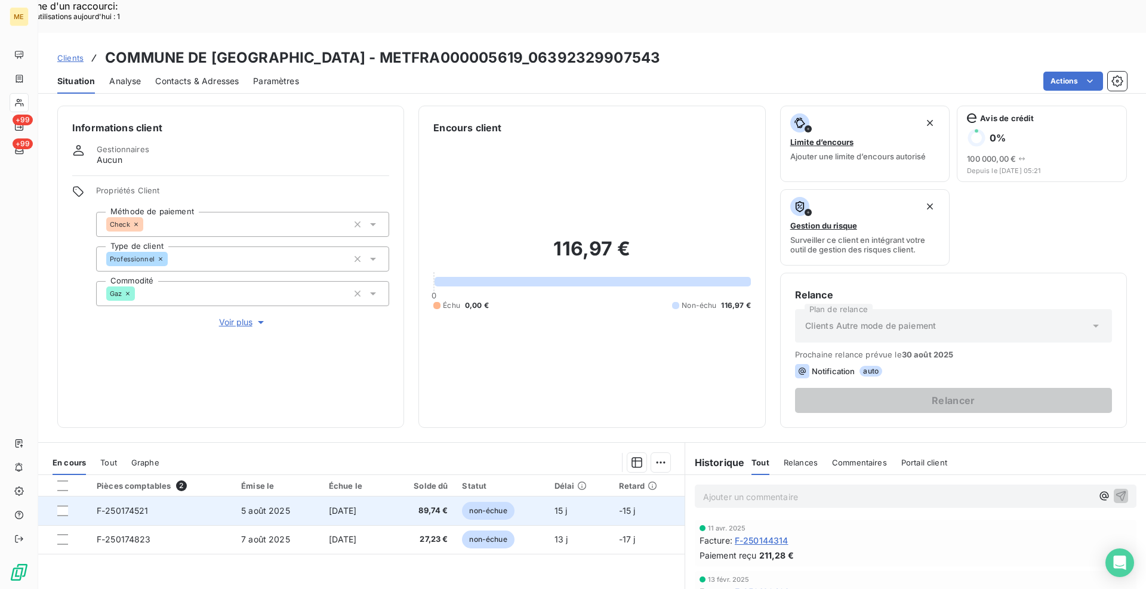
click at [141, 505] on span "F-250174521" at bounding box center [123, 510] width 52 height 10
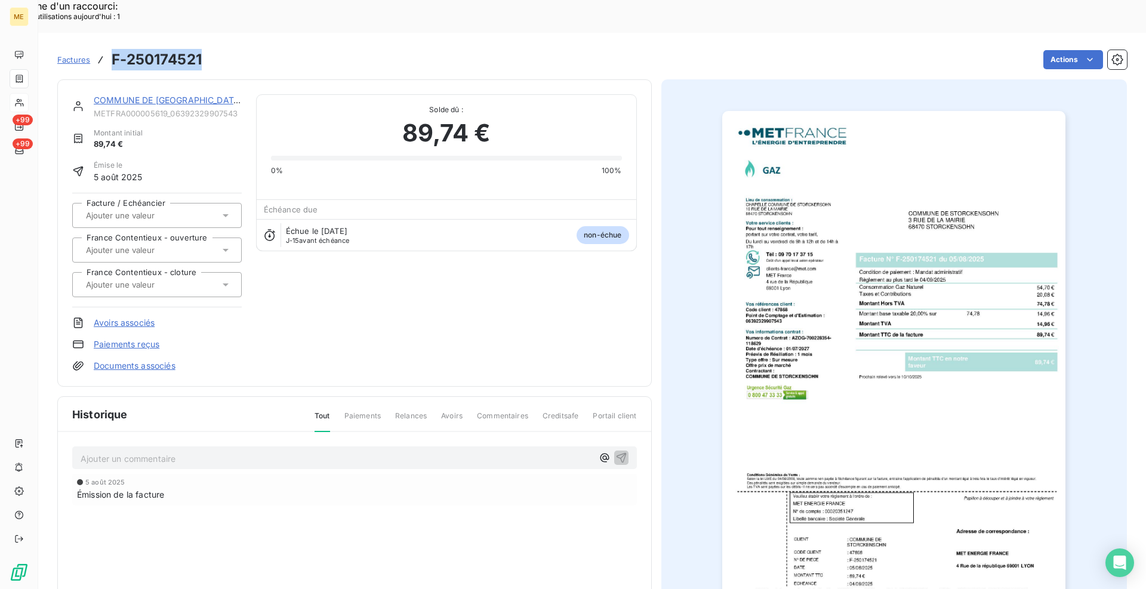
drag, startPoint x: 205, startPoint y: 30, endPoint x: 114, endPoint y: 23, distance: 91.5
click at [114, 47] on div "Factures F-250174521 Actions" at bounding box center [591, 59] width 1069 height 25
copy h3 "F-250174521"
click at [113, 95] on link "COMMUNE DE [GEOGRAPHIC_DATA]" at bounding box center [168, 100] width 149 height 10
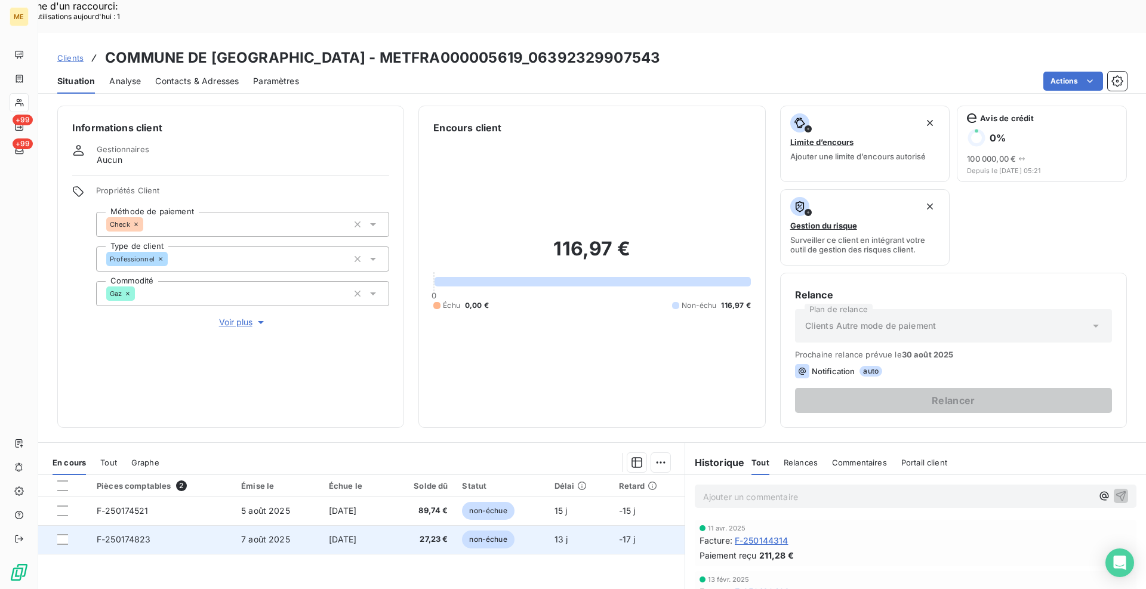
click at [140, 534] on span "F-250174823" at bounding box center [124, 539] width 54 height 10
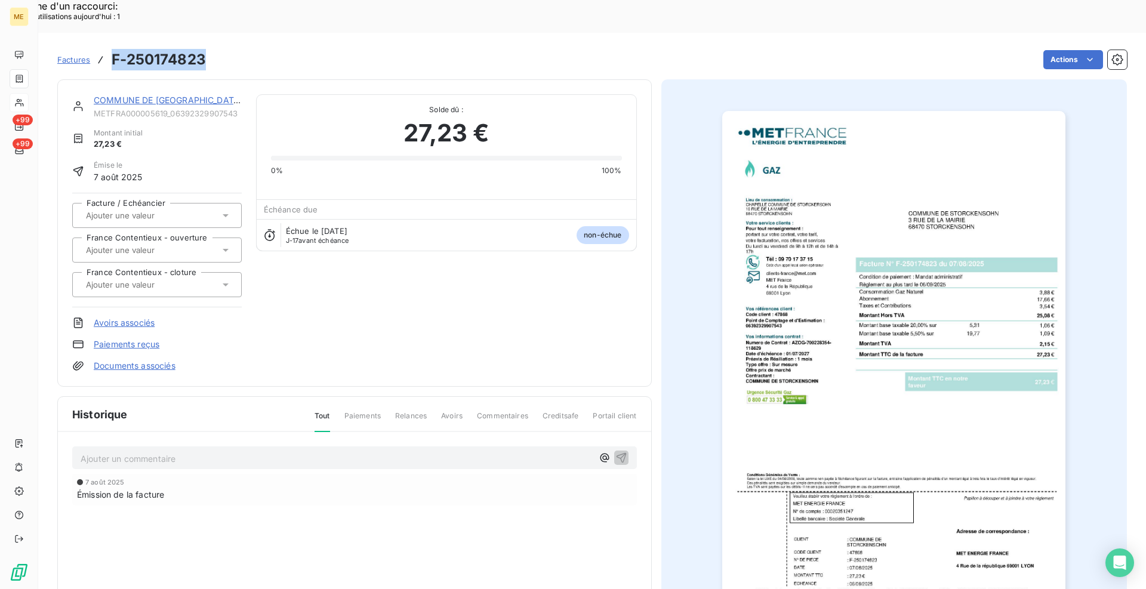
drag, startPoint x: 207, startPoint y: 31, endPoint x: 113, endPoint y: 30, distance: 93.7
click at [113, 47] on div "Factures F-250174823 Actions" at bounding box center [591, 59] width 1069 height 25
copy h3 "F-250174823"
click at [252, 47] on div "Factures F-250174823 Actions" at bounding box center [591, 59] width 1069 height 25
click at [113, 95] on link "COMMUNE DE [GEOGRAPHIC_DATA]" at bounding box center [168, 100] width 149 height 10
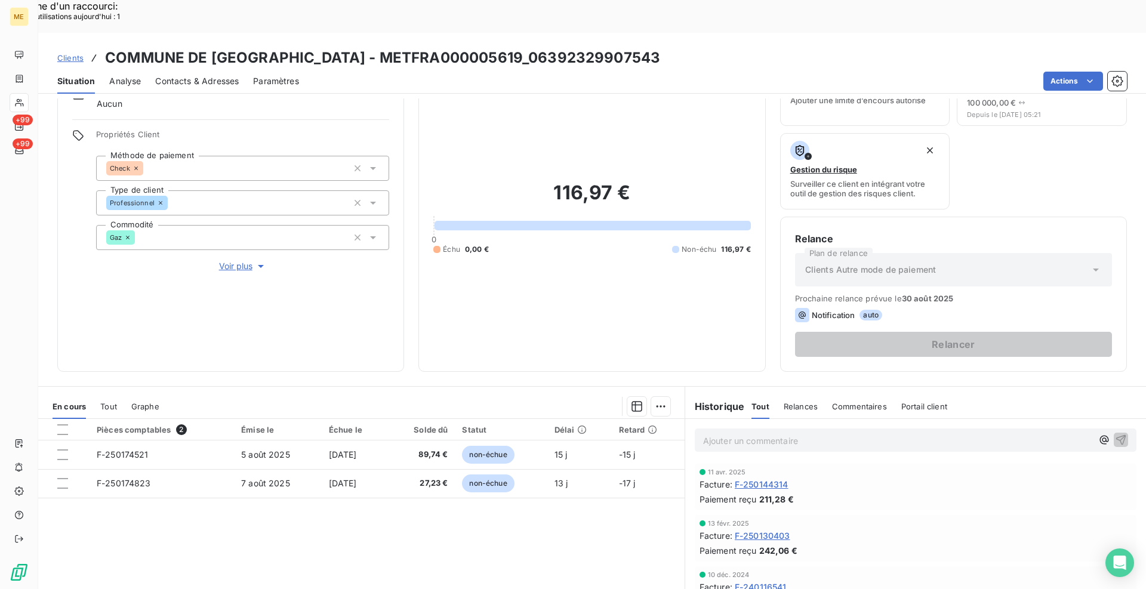
scroll to position [60, 0]
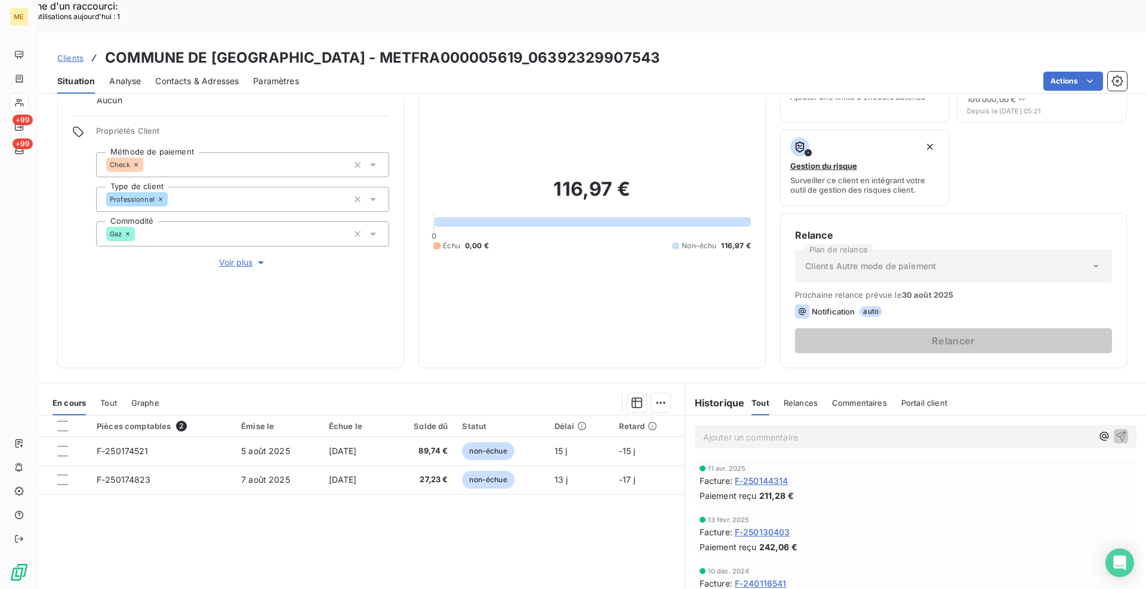
click at [775, 430] on p "Ajouter un commentaire ﻿" at bounding box center [897, 437] width 389 height 15
click at [1035, 430] on p "[PERSON_NAME] - le client demande la dépose des factures sur Chorus Pro via l'i…" at bounding box center [897, 437] width 389 height 14
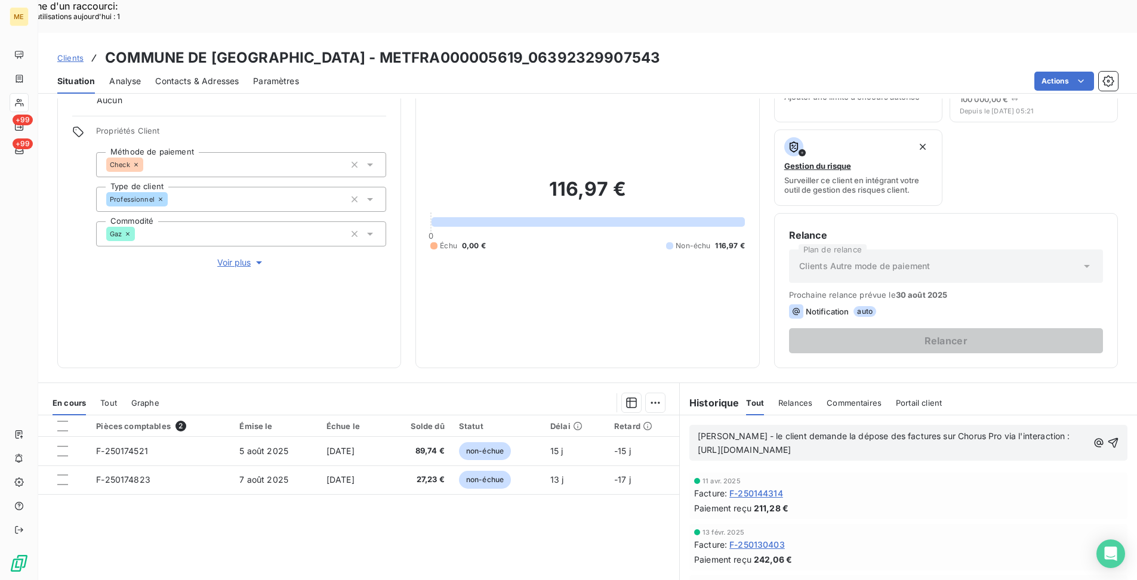
drag, startPoint x: 694, startPoint y: 403, endPoint x: 708, endPoint y: 402, distance: 13.8
click at [900, 425] on div "[PERSON_NAME] - le client demande la dépose des factures sur Chorus Pro via l'i…" at bounding box center [908, 443] width 438 height 36
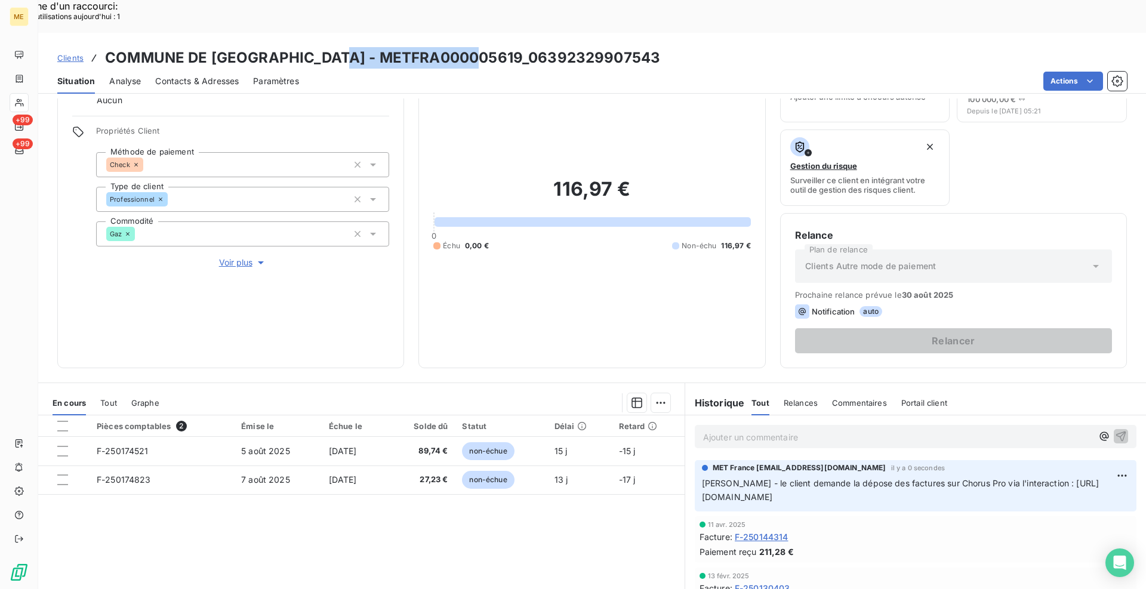
drag, startPoint x: 487, startPoint y: 25, endPoint x: 352, endPoint y: 25, distance: 135.4
click at [352, 47] on h3 "COMMUNE DE [GEOGRAPHIC_DATA] - METFRA000005619_06392329907543" at bounding box center [382, 57] width 555 height 21
click at [72, 53] on span "Clients" at bounding box center [70, 58] width 26 height 10
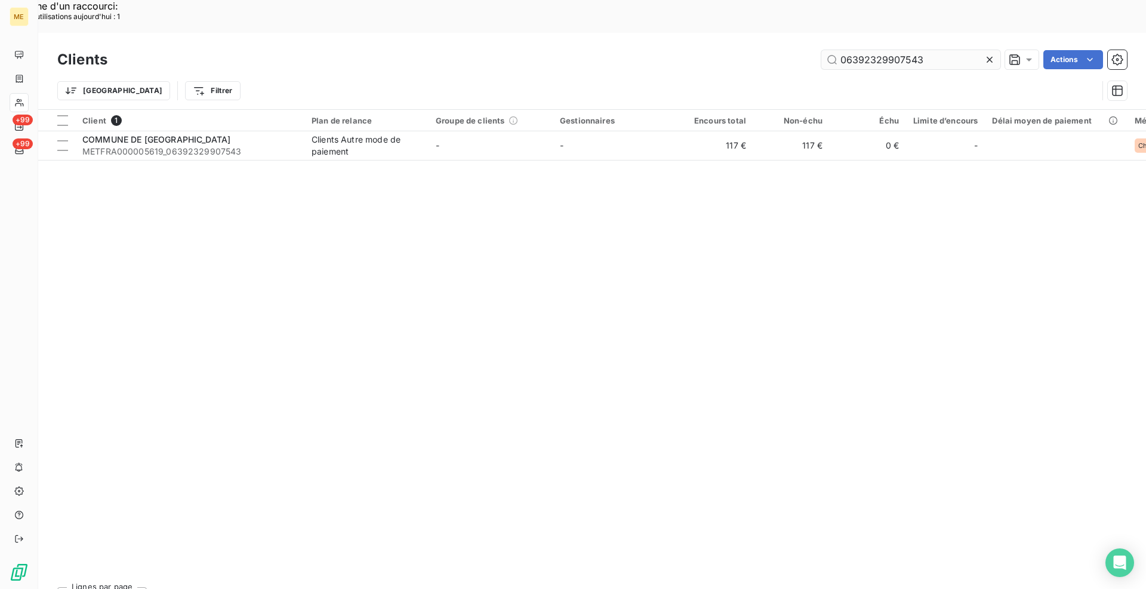
click at [855, 50] on input "06392329907543" at bounding box center [910, 59] width 179 height 19
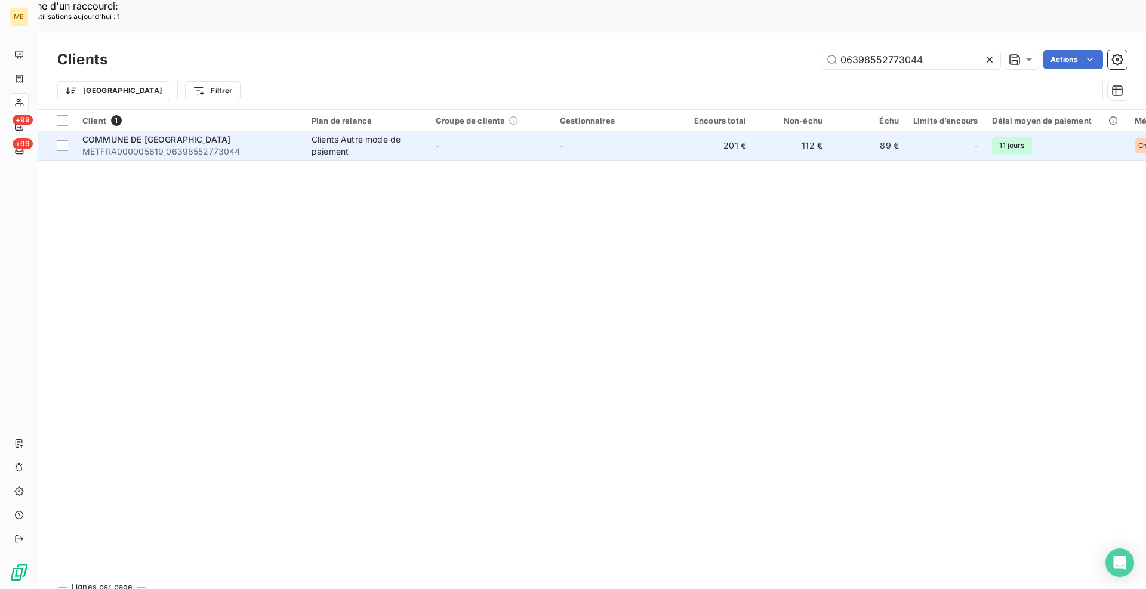
type input "06398552773044"
click at [177, 146] on span "METFRA000005619_06398552773044" at bounding box center [189, 152] width 215 height 12
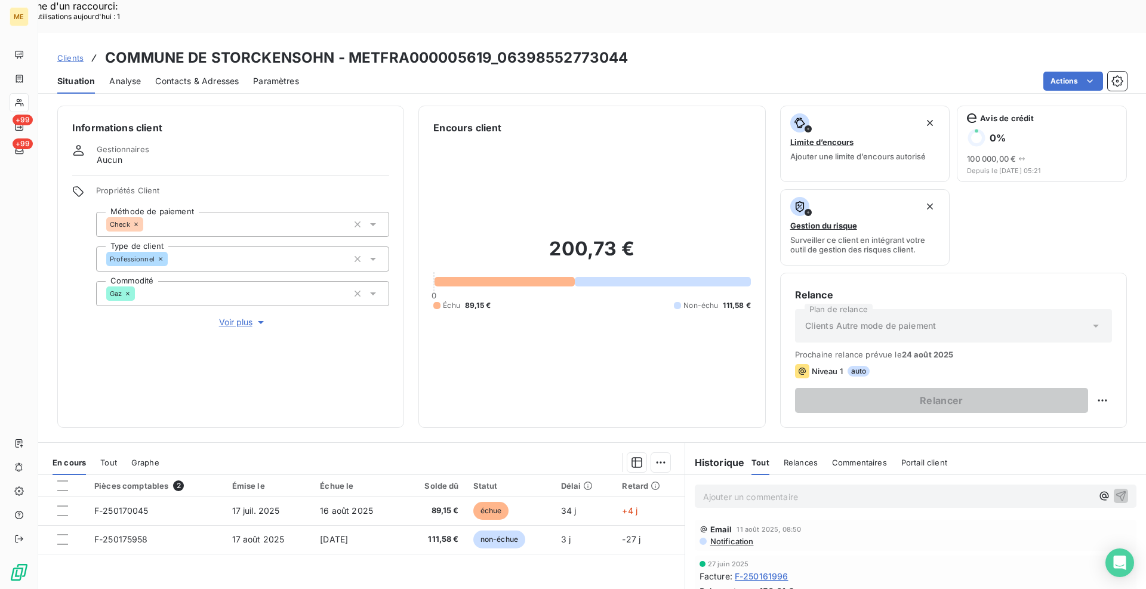
click at [775, 489] on p "Ajouter un commentaire ﻿" at bounding box center [897, 496] width 389 height 15
click at [959, 489] on p "[PERSON_NAME] - le client demande la dépose des factures sur Chorus" at bounding box center [897, 496] width 389 height 14
click at [1033, 489] on p "[PERSON_NAME] - le client demande la dépose des factures sur Chorus Pro via l'i…" at bounding box center [897, 496] width 389 height 14
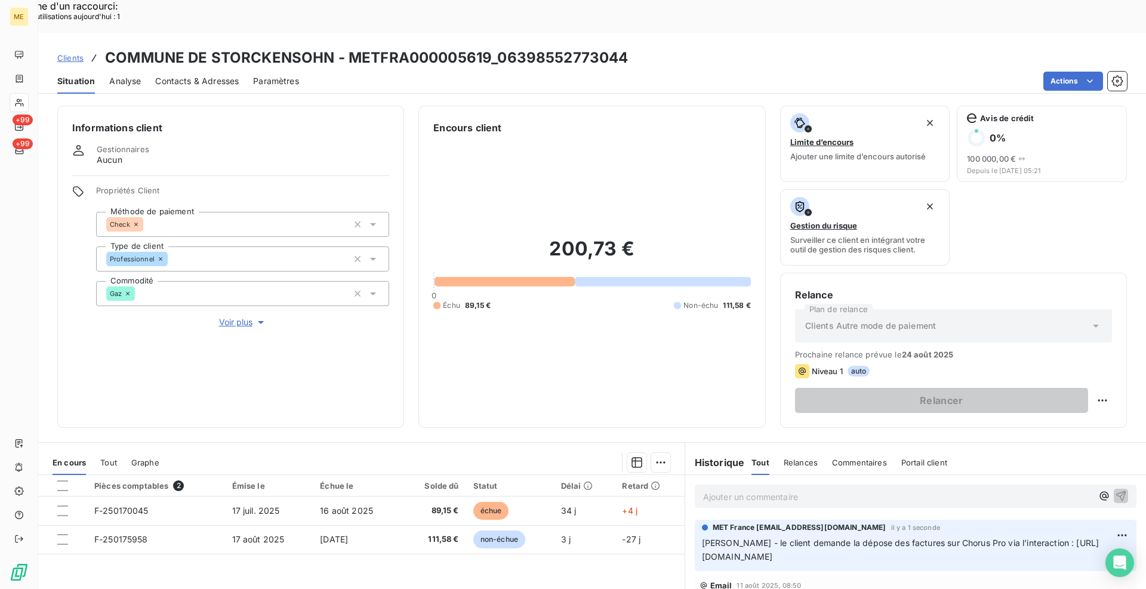
click at [656, 72] on div "Actions" at bounding box center [719, 81] width 813 height 19
click at [689, 69] on div "Situation Analyse Contacts & Adresses Paramètres Actions" at bounding box center [591, 81] width 1107 height 25
click at [753, 72] on div "Actions" at bounding box center [719, 81] width 813 height 19
click at [767, 98] on div "Informations client Gestionnaires Aucun Propriétés Client Méthode de paiement C…" at bounding box center [591, 359] width 1107 height 523
drag, startPoint x: 77, startPoint y: 25, endPoint x: 21, endPoint y: 8, distance: 58.0
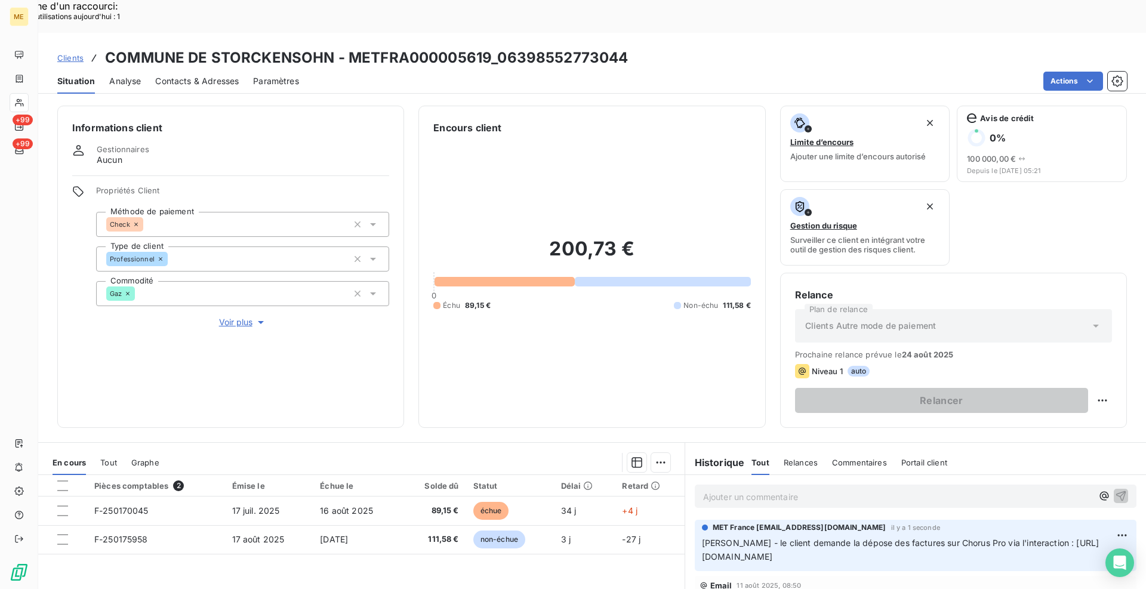
click at [77, 53] on span "Clients" at bounding box center [70, 58] width 26 height 10
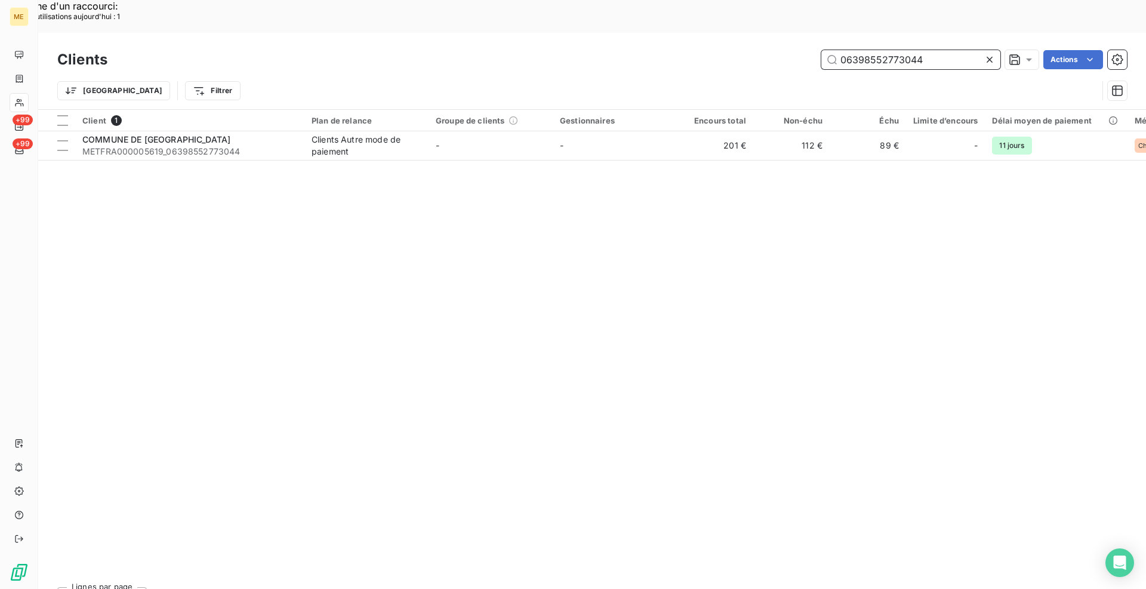
click at [855, 50] on input "06398552773044" at bounding box center [910, 59] width 179 height 19
paste input "SDC BEL HORIZON"
type input "SDC BEL HORIZON"
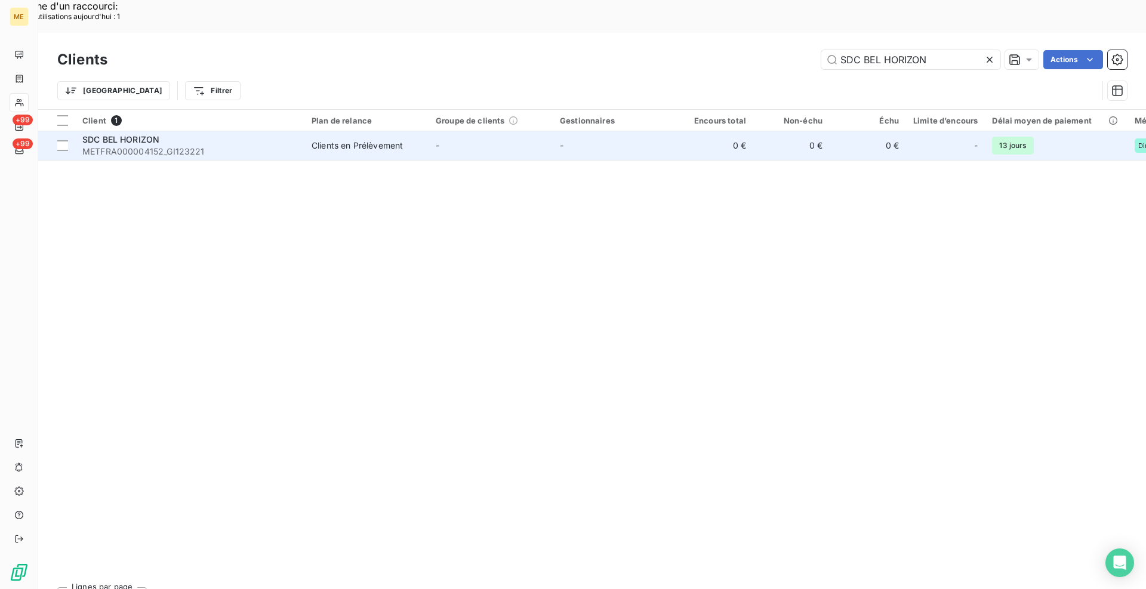
click at [161, 131] on td "SDC BEL HORIZON METFRA000004152_GI123221" at bounding box center [189, 145] width 229 height 29
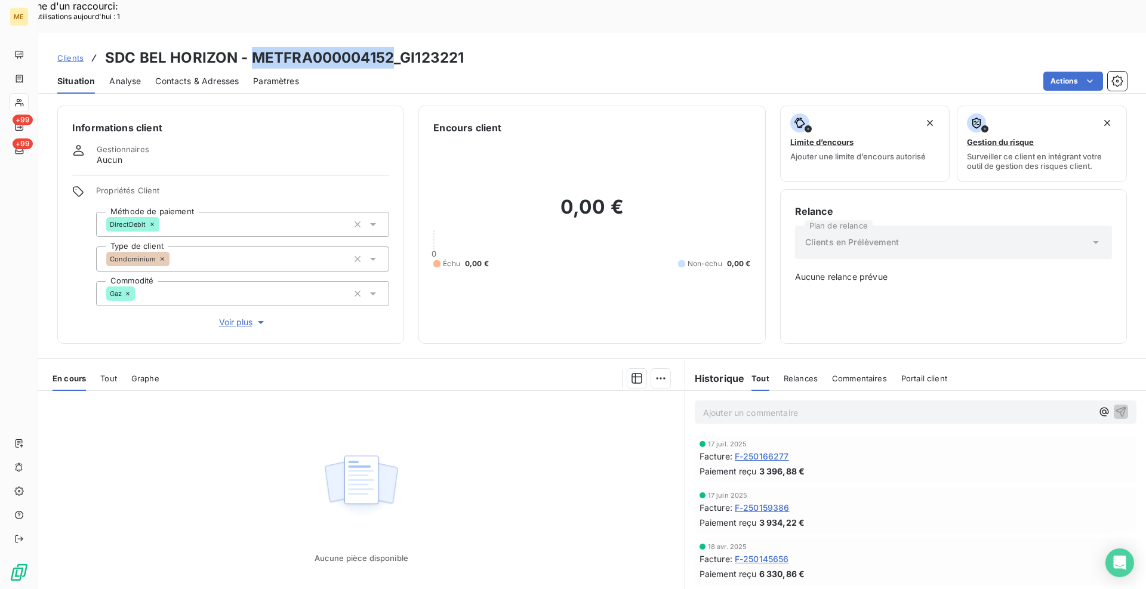
drag, startPoint x: 390, startPoint y: 24, endPoint x: 254, endPoint y: 26, distance: 136.1
click at [254, 47] on h3 "SDC BEL HORIZON - METFRA000004152_GI123221" at bounding box center [284, 57] width 359 height 21
copy h3 "METFRA000004152"
click at [63, 53] on span "Clients" at bounding box center [70, 58] width 26 height 10
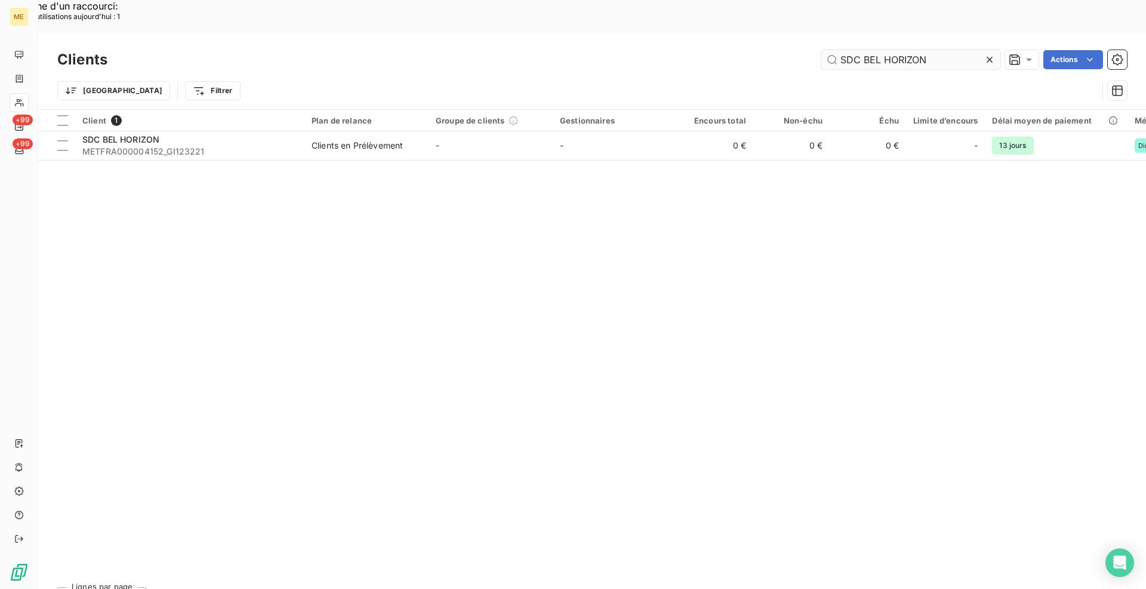
click at [882, 50] on input "SDC BEL HORIZON" at bounding box center [910, 59] width 179 height 19
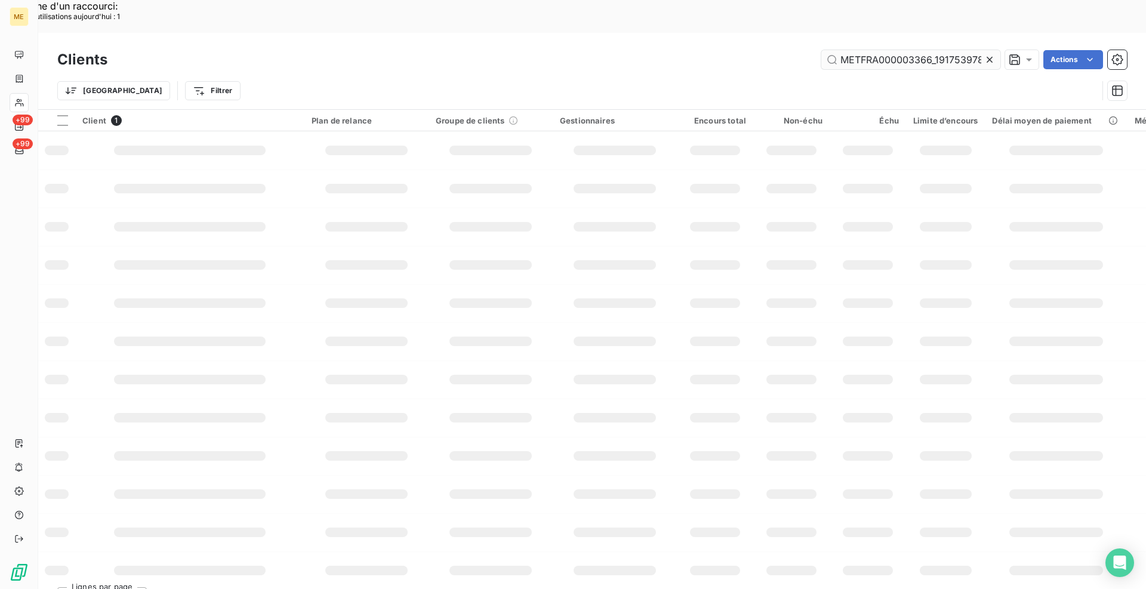
scroll to position [0, 30]
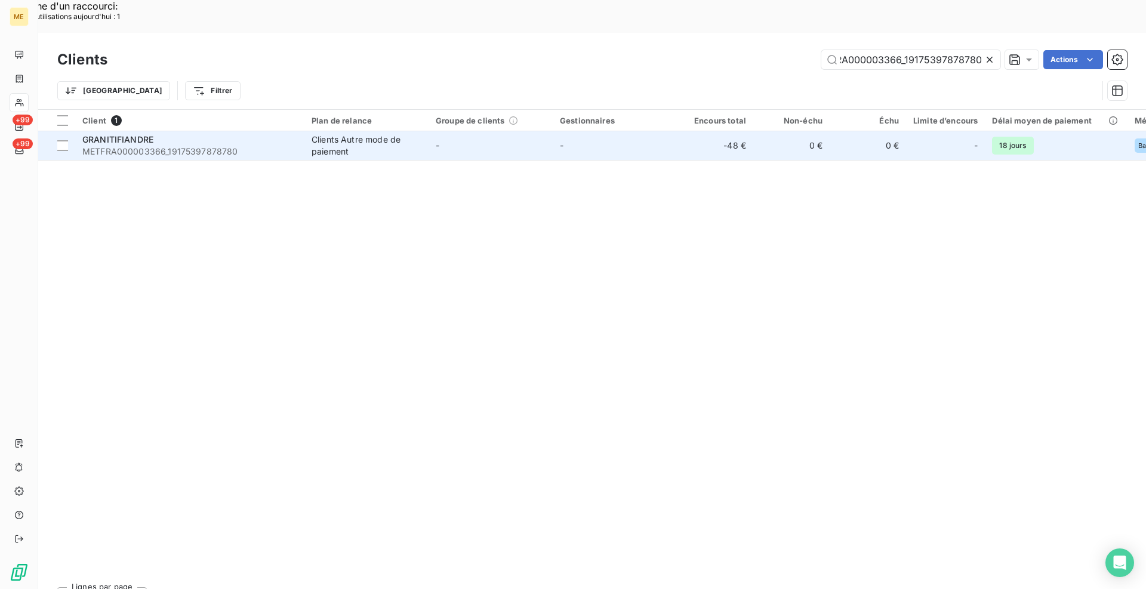
type input "METFRA000003366_19175397878780"
click at [263, 134] on div "GRANITIFIANDRE" at bounding box center [189, 140] width 215 height 12
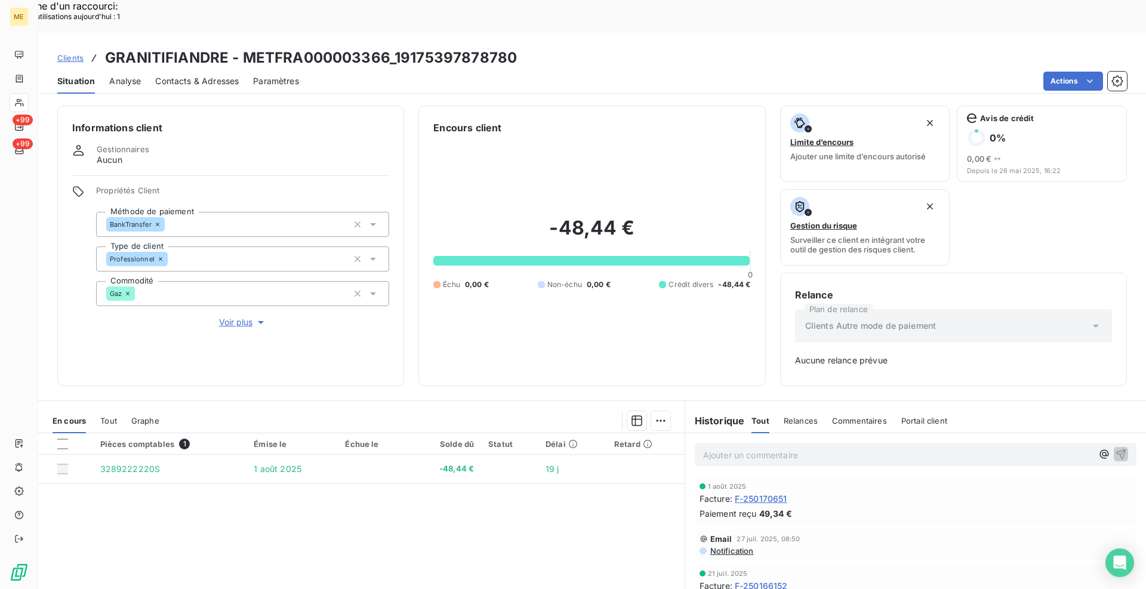
click at [738, 47] on div "Clients GRANITIFIANDRE - METFRA000003366_19175397878780" at bounding box center [591, 57] width 1107 height 21
drag, startPoint x: 521, startPoint y: 20, endPoint x: 246, endPoint y: 27, distance: 274.6
click at [246, 47] on div "Clients GRANITIFIANDRE - METFRA000003366_19175397878780" at bounding box center [591, 57] width 1107 height 21
copy h3 "METFRA000003366_19175397878780"
click at [378, 47] on h3 "GRANITIFIANDRE - METFRA000003366_19175397878780" at bounding box center [311, 57] width 412 height 21
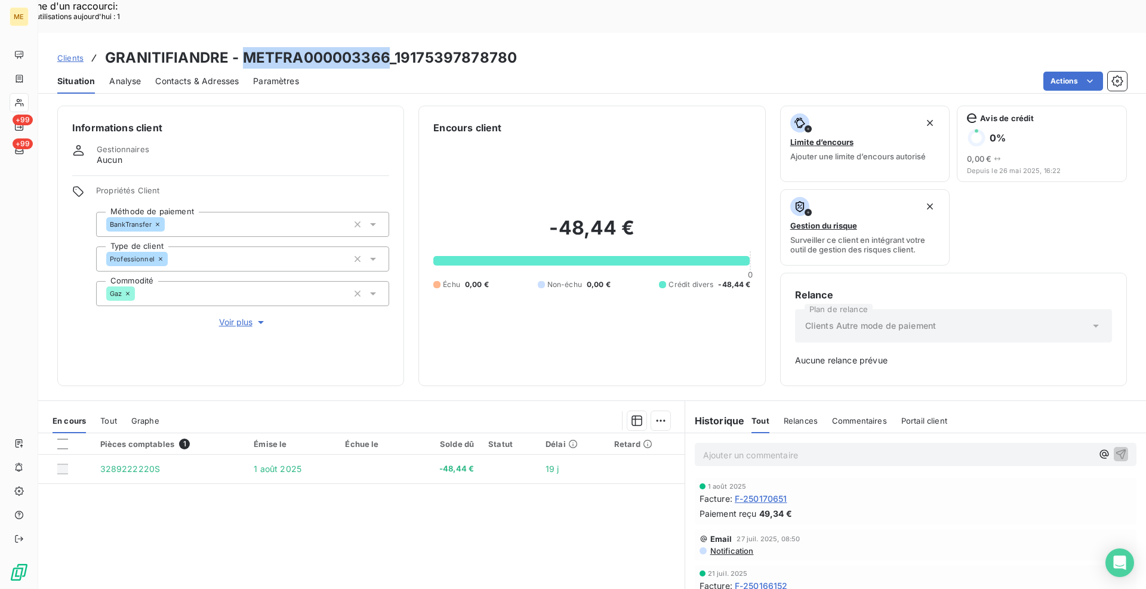
drag, startPoint x: 385, startPoint y: 28, endPoint x: 246, endPoint y: 25, distance: 139.7
click at [246, 47] on h3 "GRANITIFIANDRE - METFRA000003366_19175397878780" at bounding box center [311, 57] width 412 height 21
copy h3 "METFRA000003366"
click at [64, 53] on span "Clients" at bounding box center [70, 58] width 26 height 10
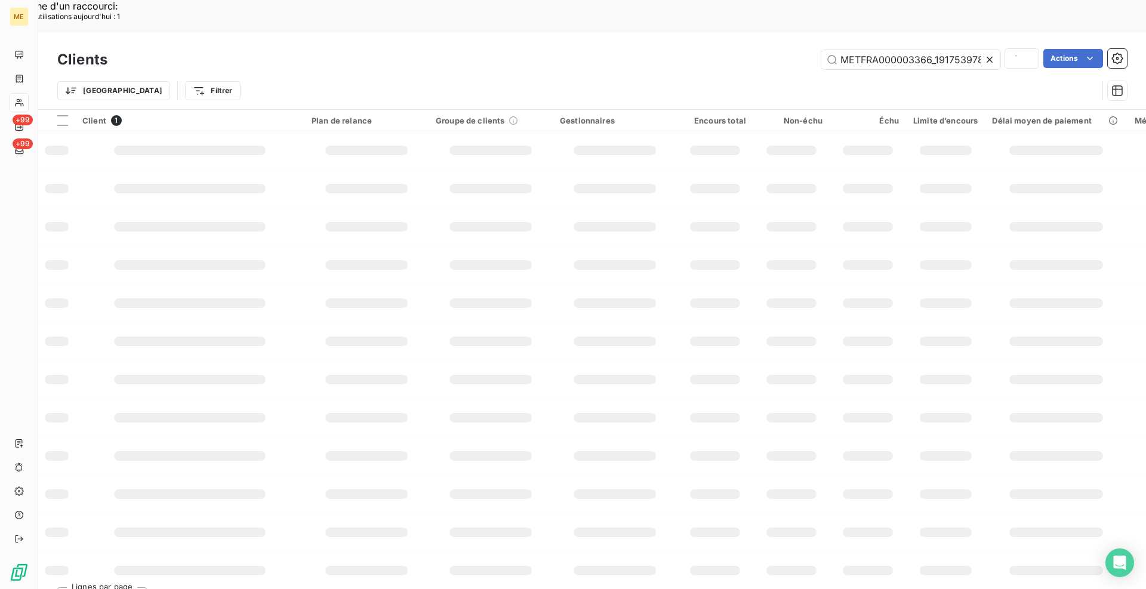
scroll to position [0, 30]
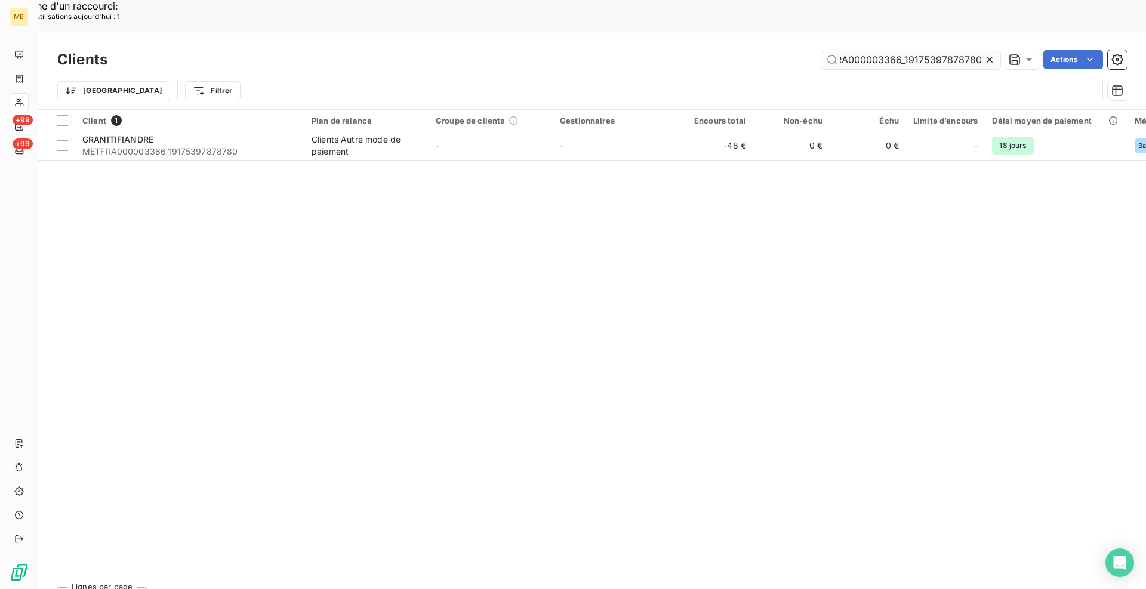
click at [851, 50] on input "METFRA000003366_19175397878780" at bounding box center [910, 59] width 179 height 19
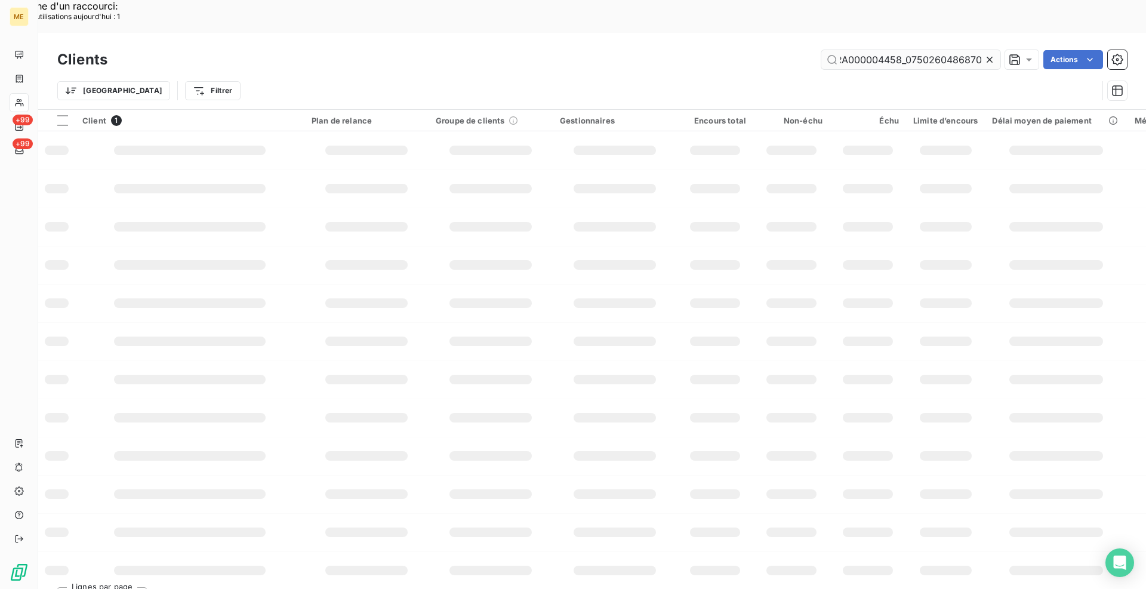
scroll to position [0, 37]
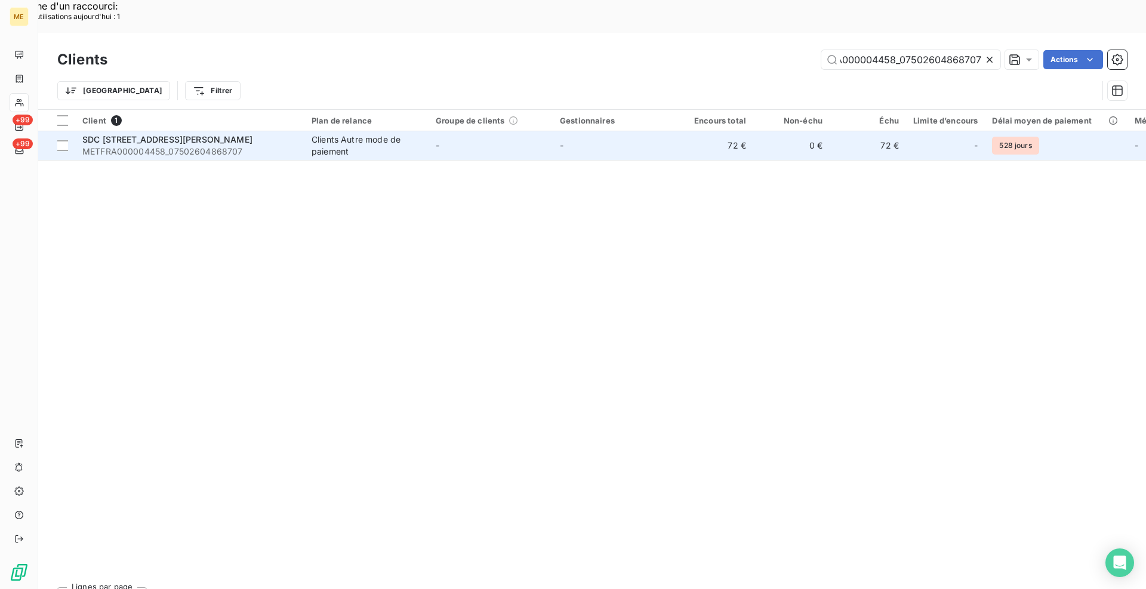
type input "METFRA000004458_07502604868707"
click at [268, 146] on span "METFRA000004458_07502604868707" at bounding box center [189, 152] width 215 height 12
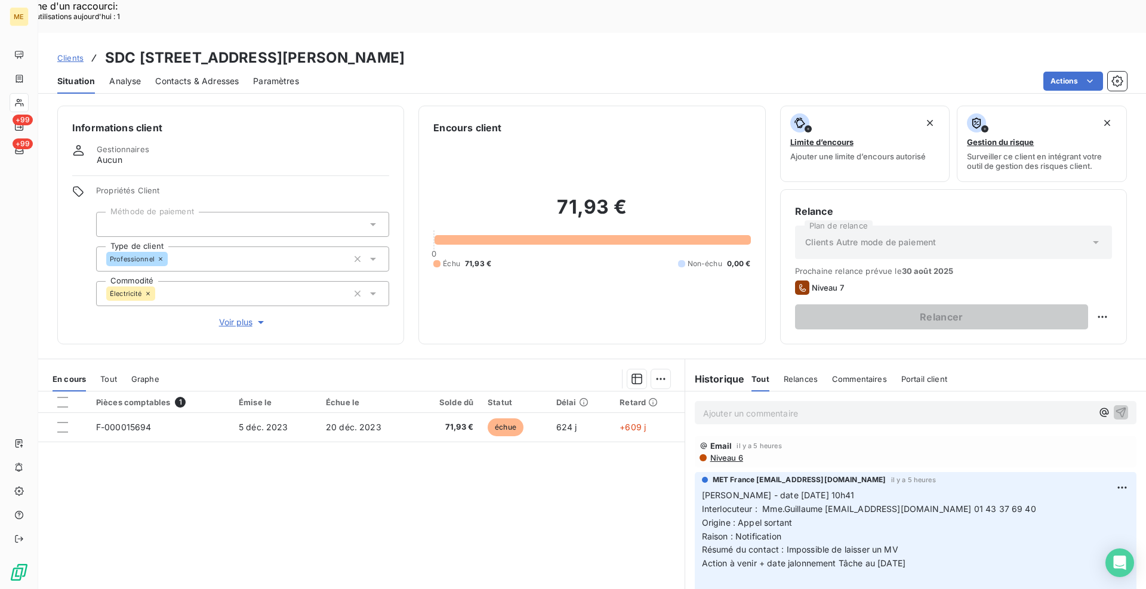
click at [214, 69] on div "Contacts & Adresses" at bounding box center [197, 81] width 84 height 25
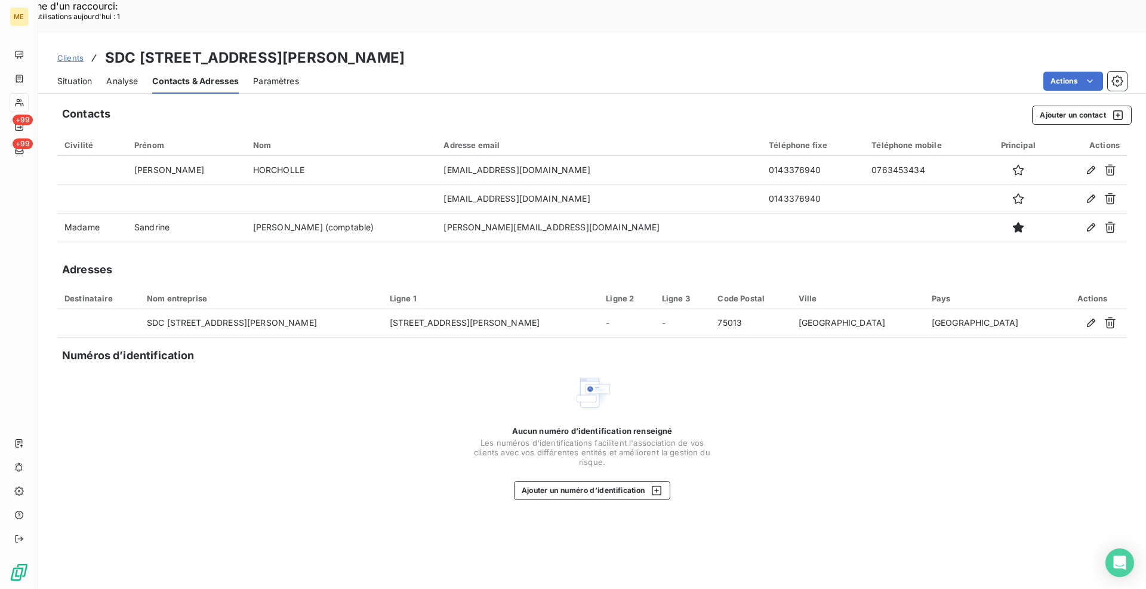
drag, startPoint x: 441, startPoint y: 21, endPoint x: 299, endPoint y: 17, distance: 142.1
click at [299, 47] on h3 "SDC [STREET_ADDRESS][PERSON_NAME]" at bounding box center [255, 57] width 300 height 21
copy h3 "METFRA000004458"
click at [446, 261] on div "Adresses" at bounding box center [591, 269] width 1069 height 17
click at [84, 75] on span "Situation" at bounding box center [74, 81] width 35 height 12
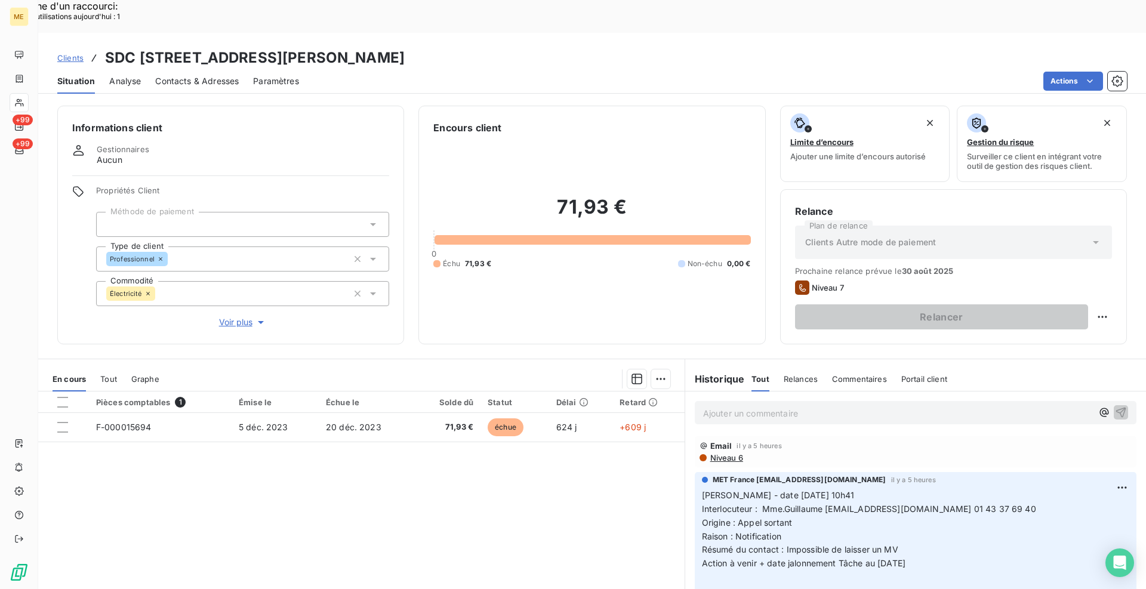
click at [405, 47] on h3 "SDC [STREET_ADDRESS][PERSON_NAME]" at bounding box center [255, 57] width 300 height 21
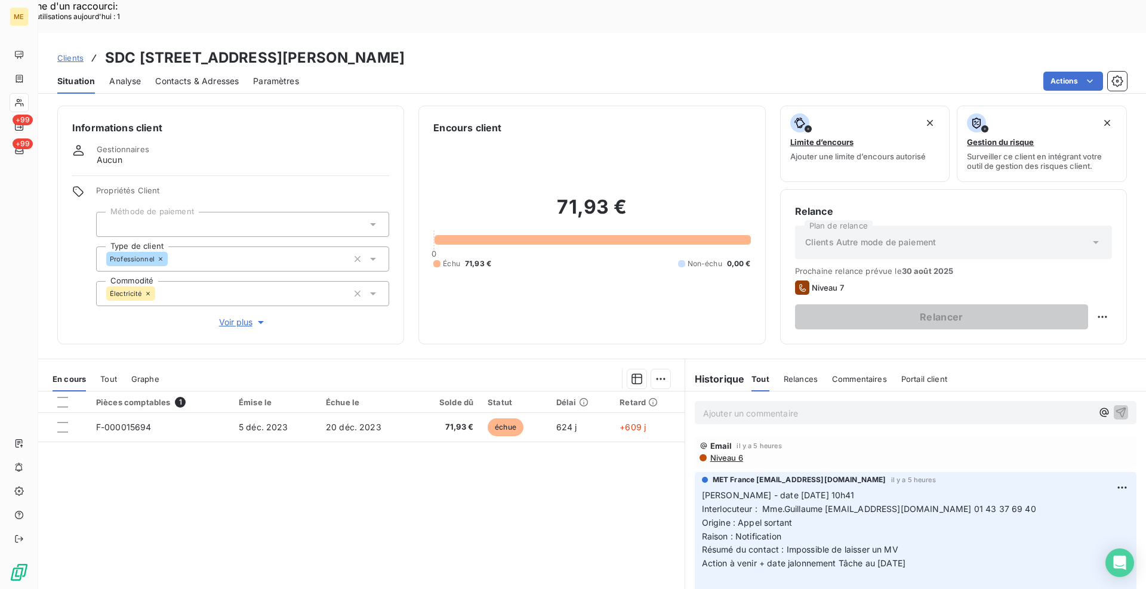
click at [405, 47] on h3 "SDC [STREET_ADDRESS][PERSON_NAME]" at bounding box center [255, 57] width 300 height 21
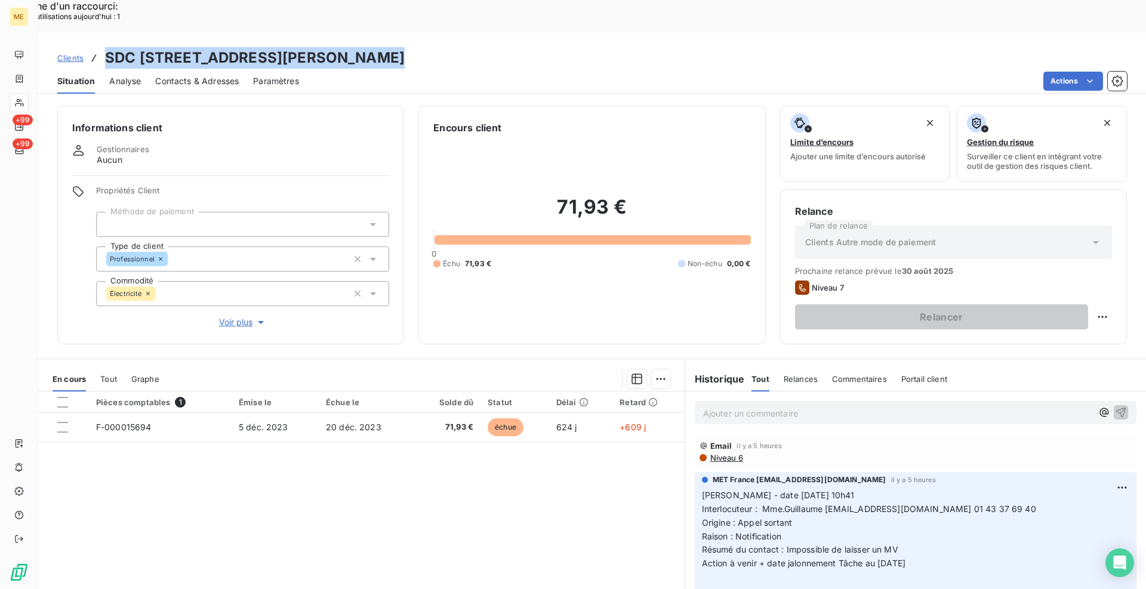
click at [405, 47] on h3 "SDC [STREET_ADDRESS][PERSON_NAME]" at bounding box center [255, 57] width 300 height 21
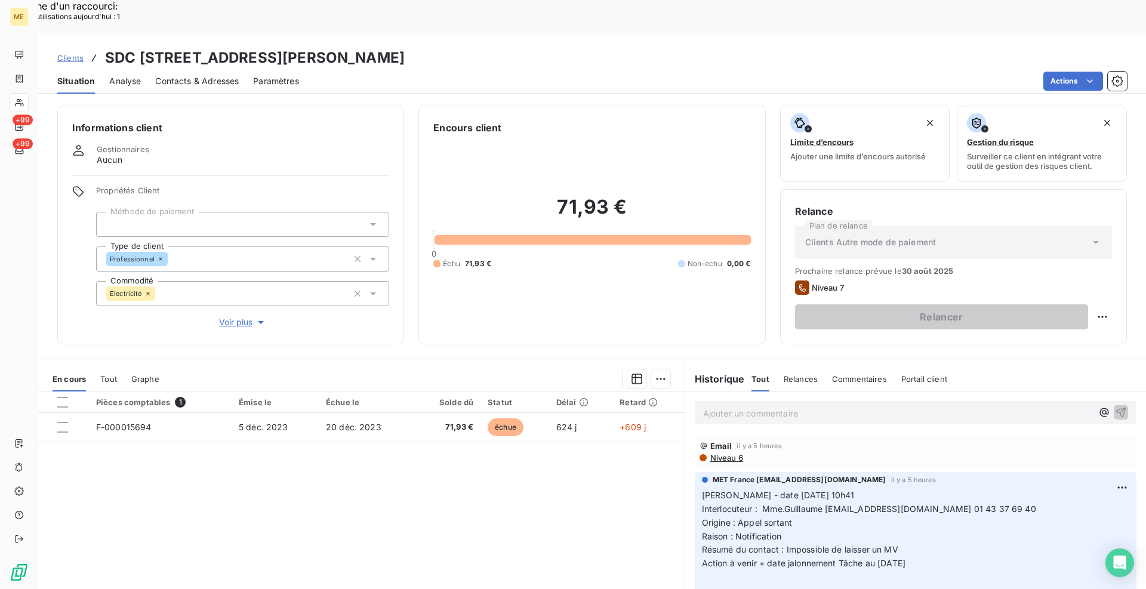
click at [405, 47] on h3 "SDC [STREET_ADDRESS][PERSON_NAME]" at bounding box center [255, 57] width 300 height 21
click at [216, 75] on span "Contacts & Adresses" at bounding box center [197, 81] width 84 height 12
click at [214, 75] on span "Contacts & Adresses" at bounding box center [197, 81] width 84 height 12
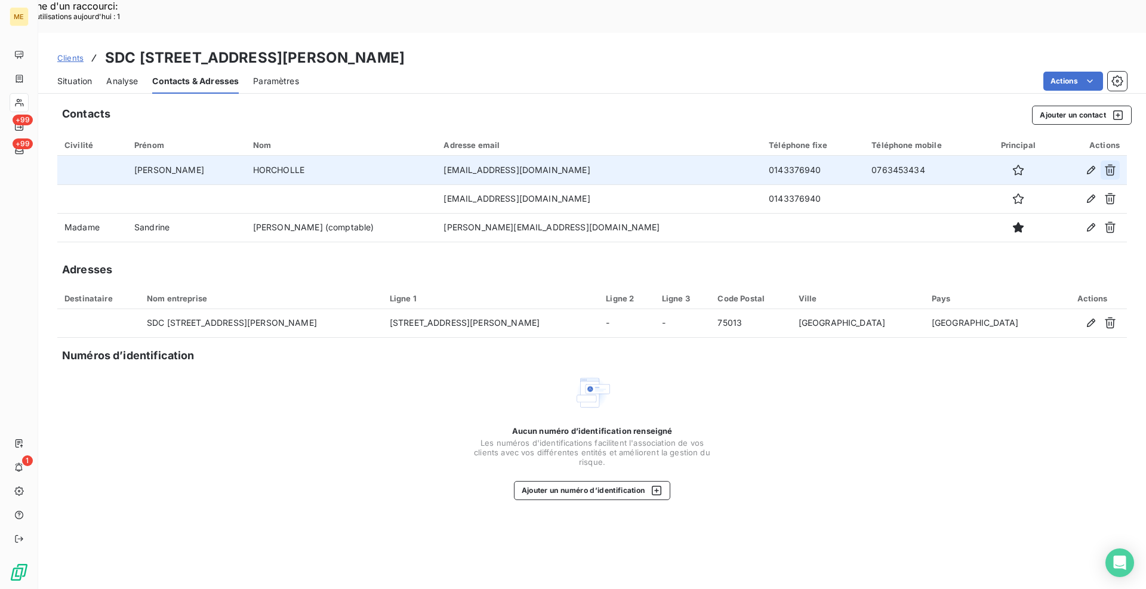
click at [1113, 165] on icon "button" at bounding box center [1109, 170] width 11 height 11
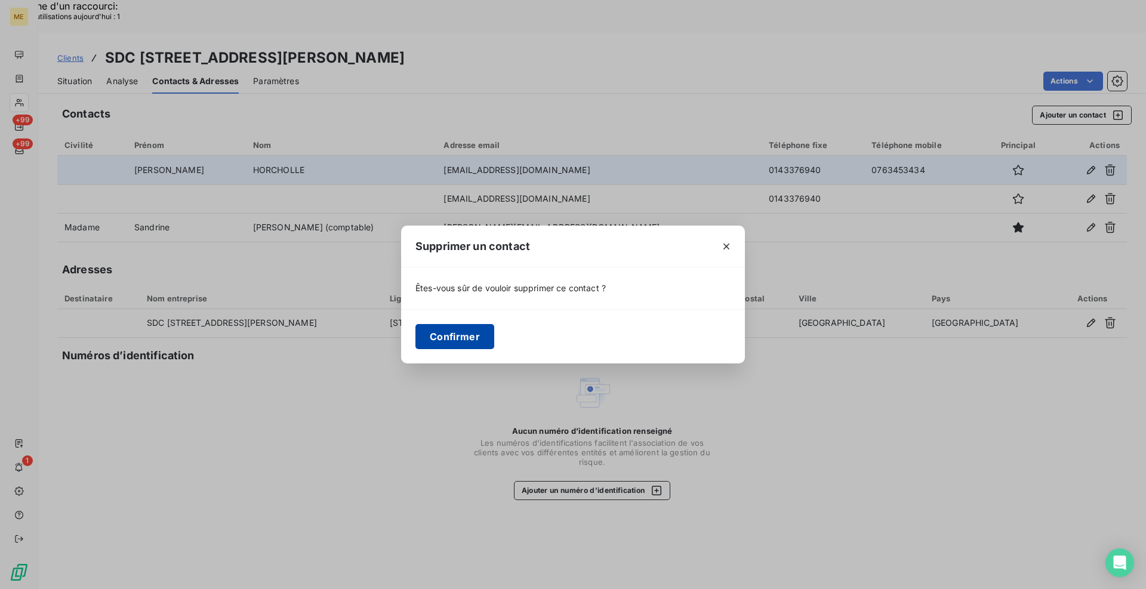
click at [434, 338] on button "Confirmer" at bounding box center [454, 336] width 79 height 25
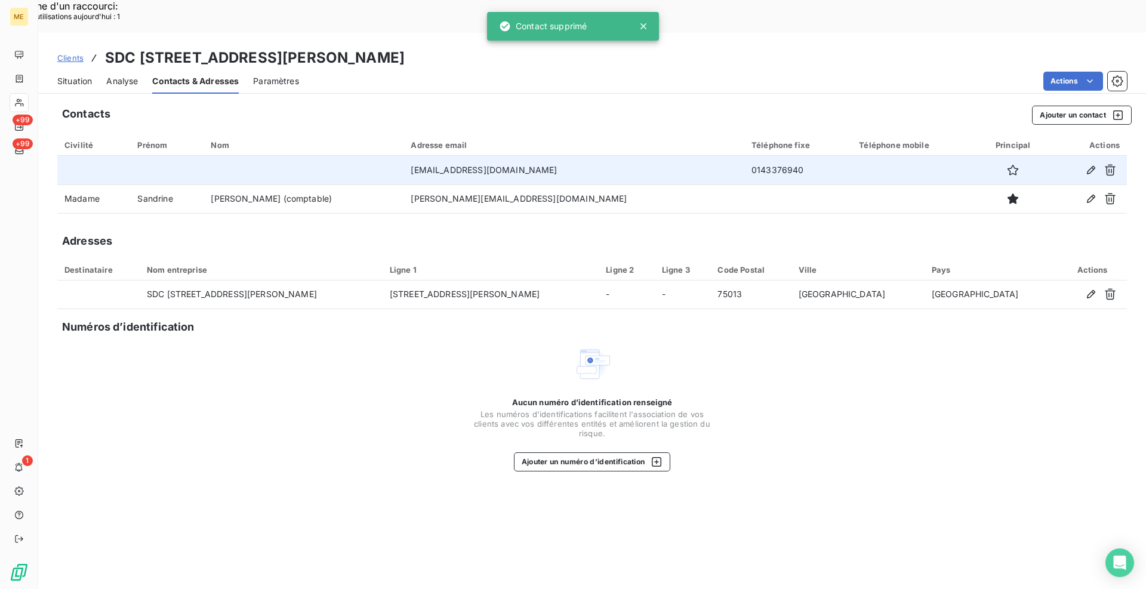
click at [81, 75] on span "Situation" at bounding box center [74, 81] width 35 height 12
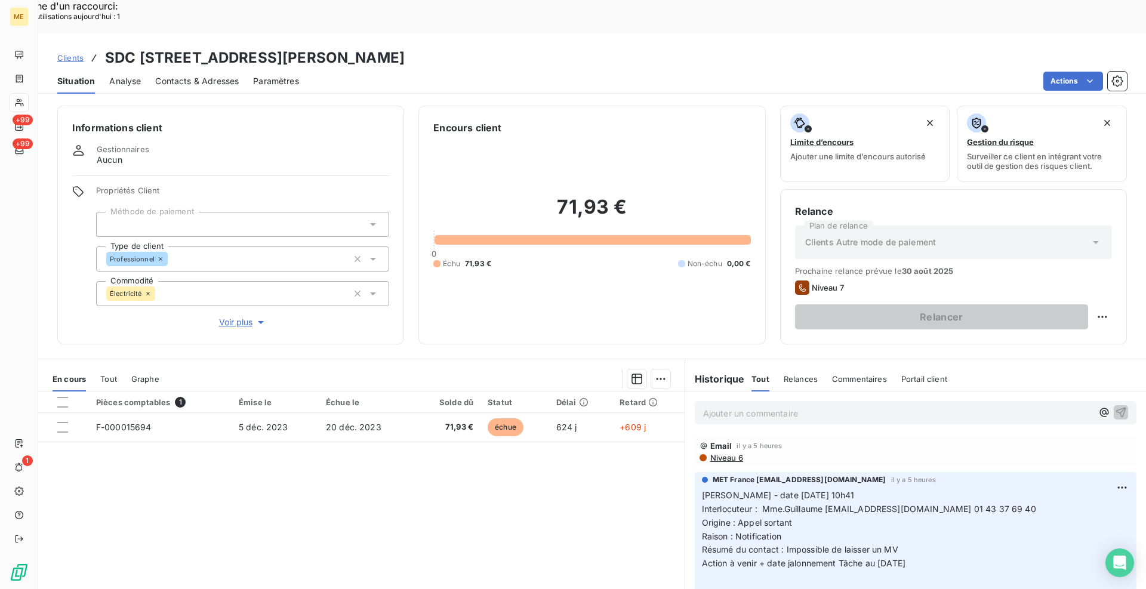
click at [393, 72] on div "Actions" at bounding box center [719, 81] width 813 height 19
drag, startPoint x: 579, startPoint y: 27, endPoint x: 451, endPoint y: 22, distance: 127.8
click at [451, 47] on div "Clients SDC [STREET_ADDRESS][PERSON_NAME]" at bounding box center [591, 57] width 1107 height 21
click at [604, 47] on div "Clients SDC [STREET_ADDRESS][PERSON_NAME]" at bounding box center [591, 57] width 1107 height 21
drag, startPoint x: 590, startPoint y: 21, endPoint x: 292, endPoint y: 26, distance: 297.8
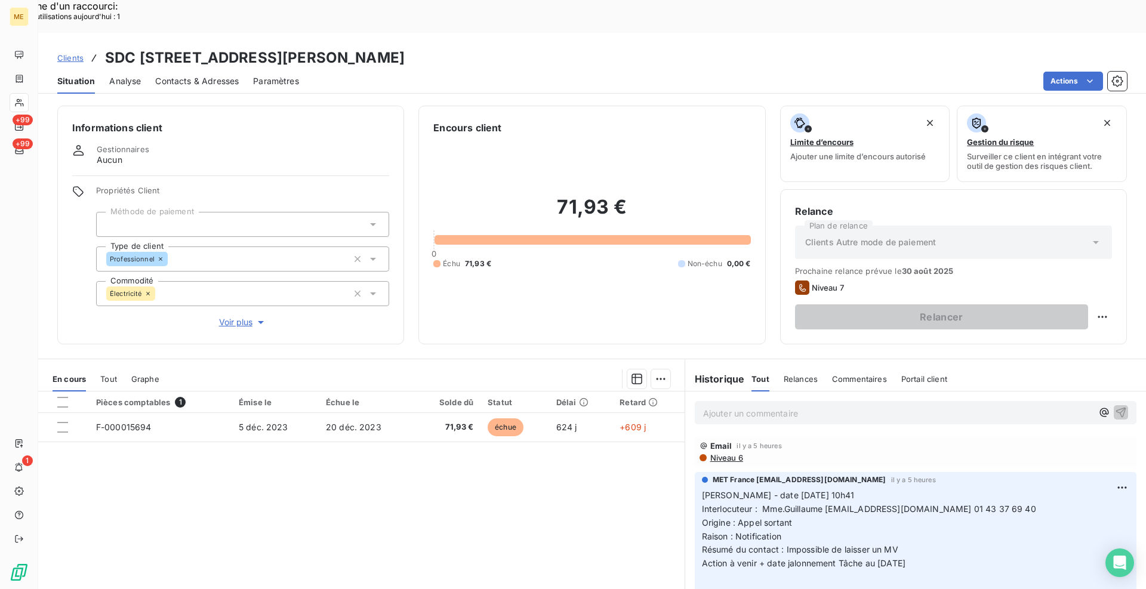
click at [292, 47] on div "Clients SDC [STREET_ADDRESS][PERSON_NAME]" at bounding box center [591, 57] width 1107 height 21
